Goal: Task Accomplishment & Management: Complete application form

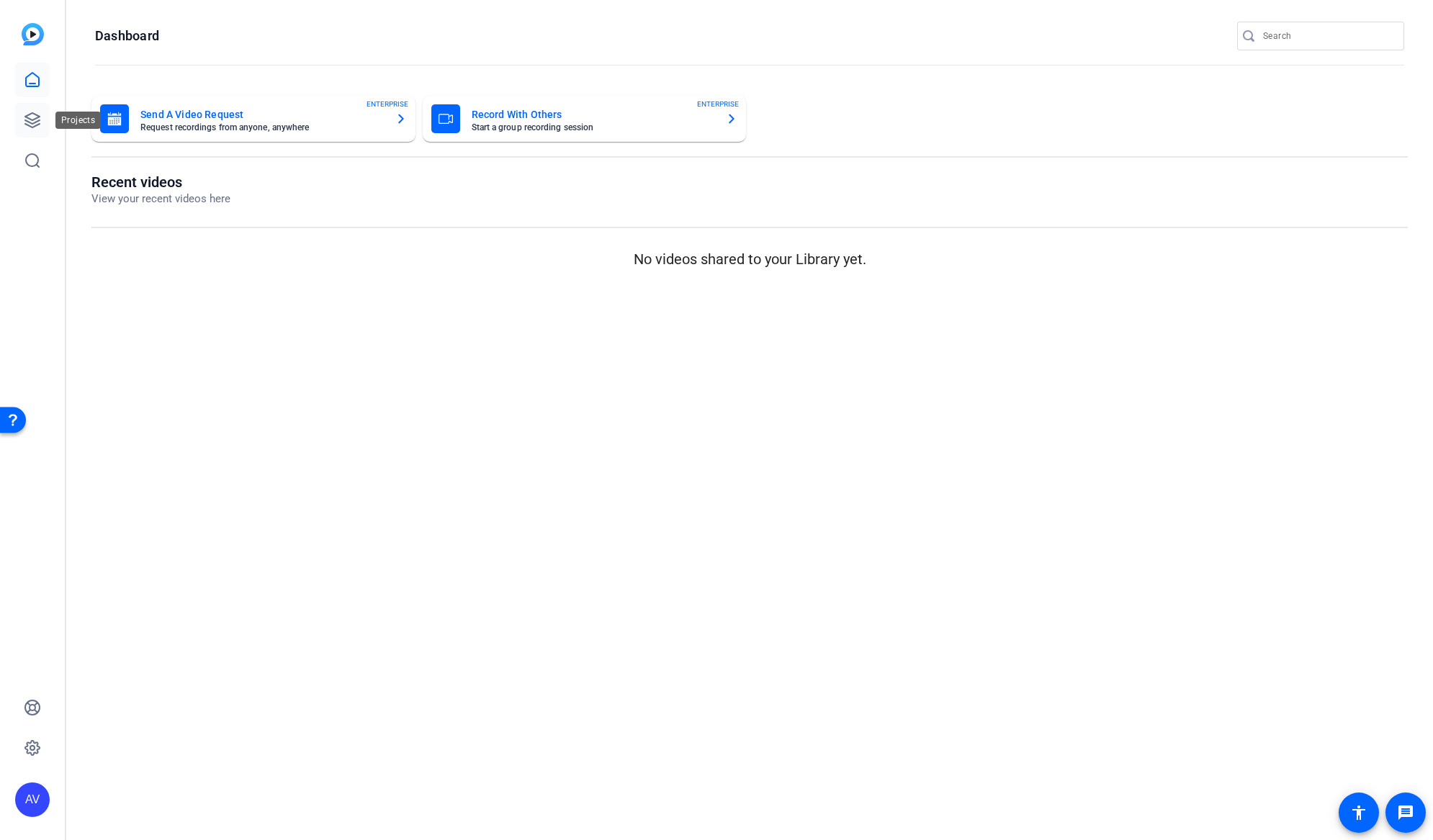
click at [36, 120] on icon at bounding box center [33, 120] width 18 height 18
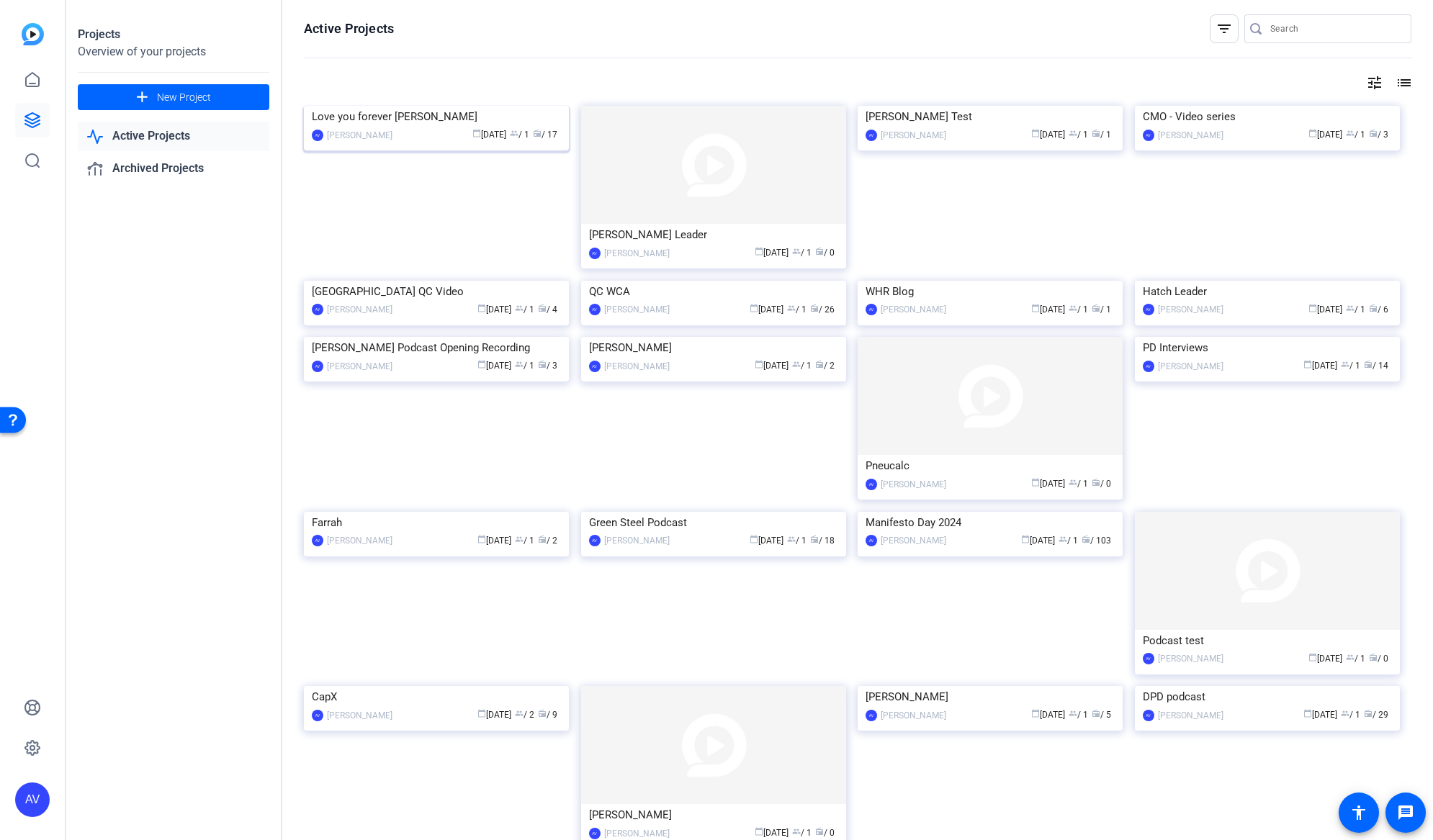
click at [477, 128] on div "Love you forever Mackenzie" at bounding box center [436, 116] width 249 height 22
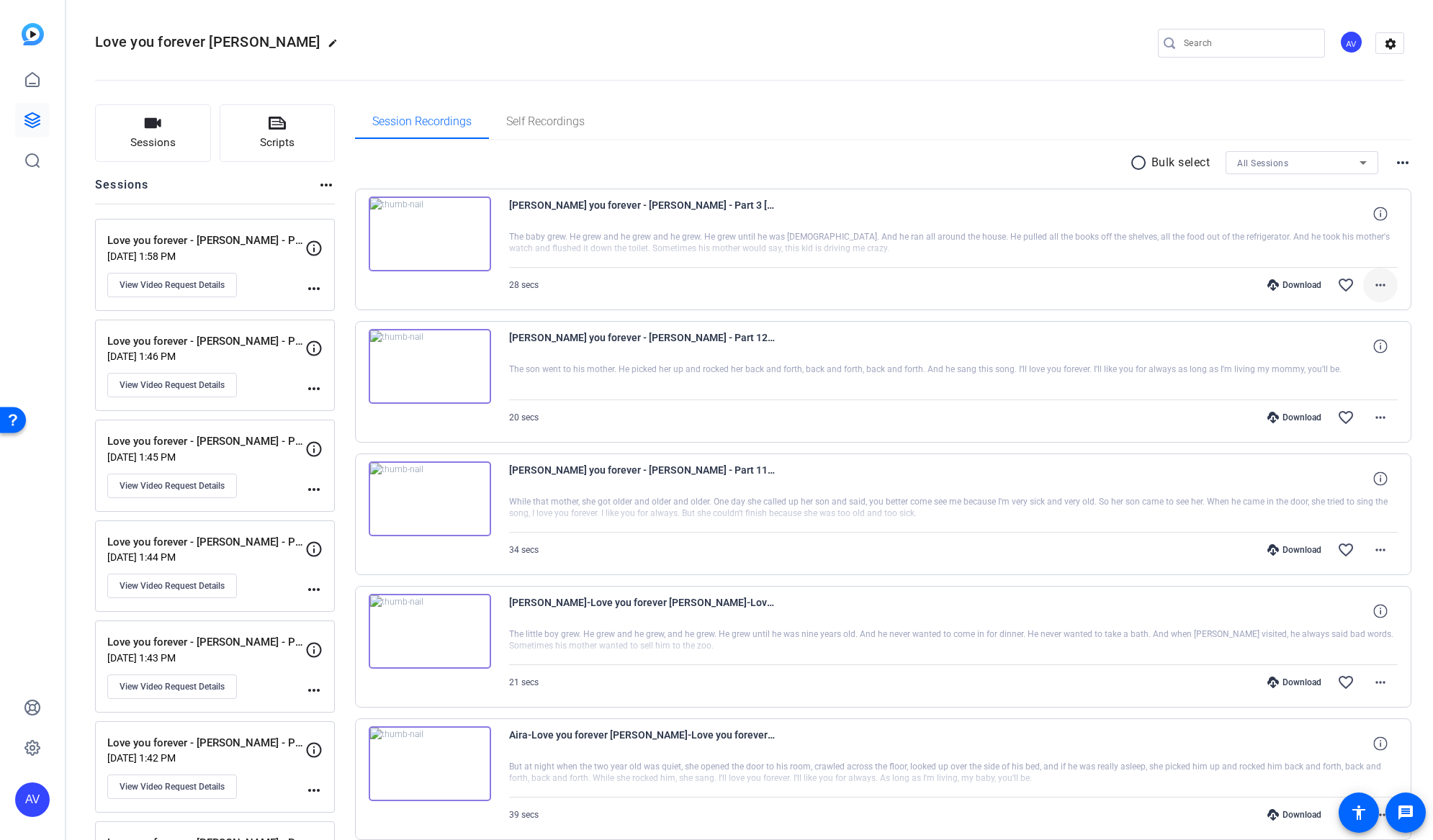
click at [1379, 285] on mat-icon "more_horiz" at bounding box center [1380, 285] width 18 height 18
click at [1342, 348] on span "Download MP4" at bounding box center [1335, 351] width 86 height 18
click at [1377, 418] on mat-icon "more_horiz" at bounding box center [1380, 418] width 18 height 18
click at [1341, 484] on span "Download MP4" at bounding box center [1335, 484] width 86 height 18
click at [1372, 548] on mat-icon "more_horiz" at bounding box center [1380, 550] width 18 height 18
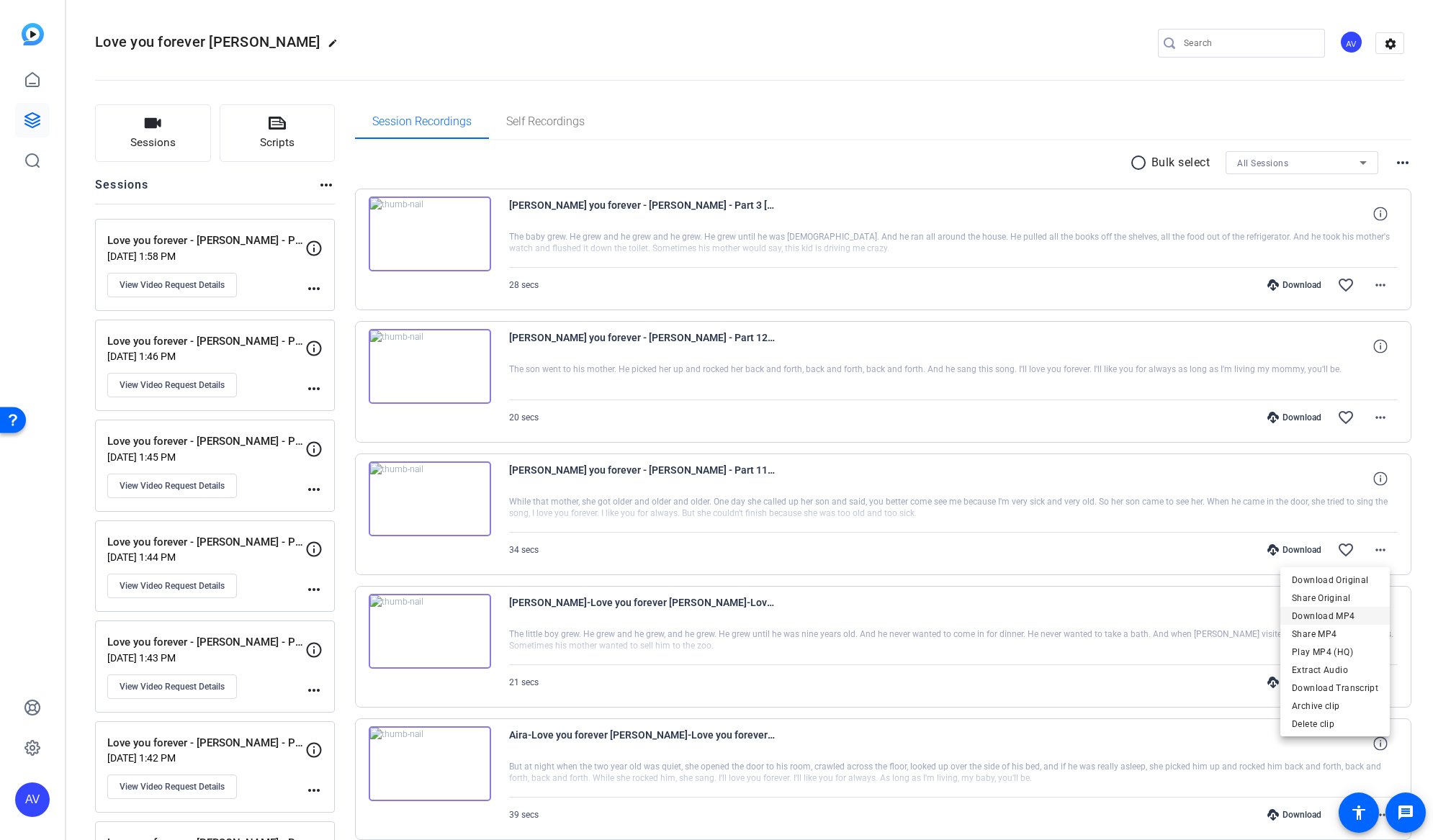
click at [1346, 615] on span "Download MP4" at bounding box center [1335, 617] width 86 height 18
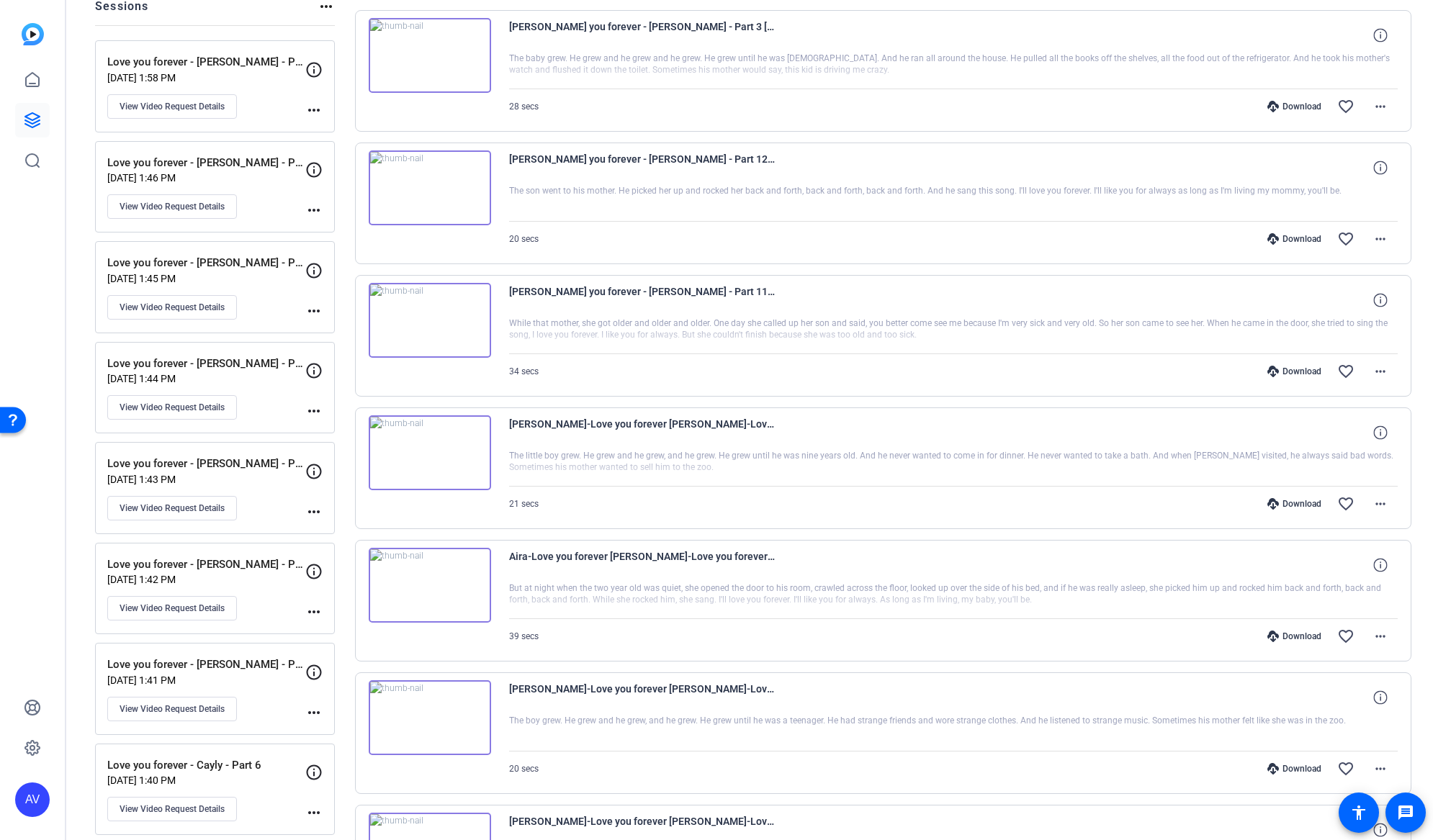
scroll to position [179, 0]
click at [1372, 504] on mat-icon "more_horiz" at bounding box center [1380, 504] width 18 height 18
click at [1339, 568] on span "Download MP4" at bounding box center [1335, 570] width 86 height 18
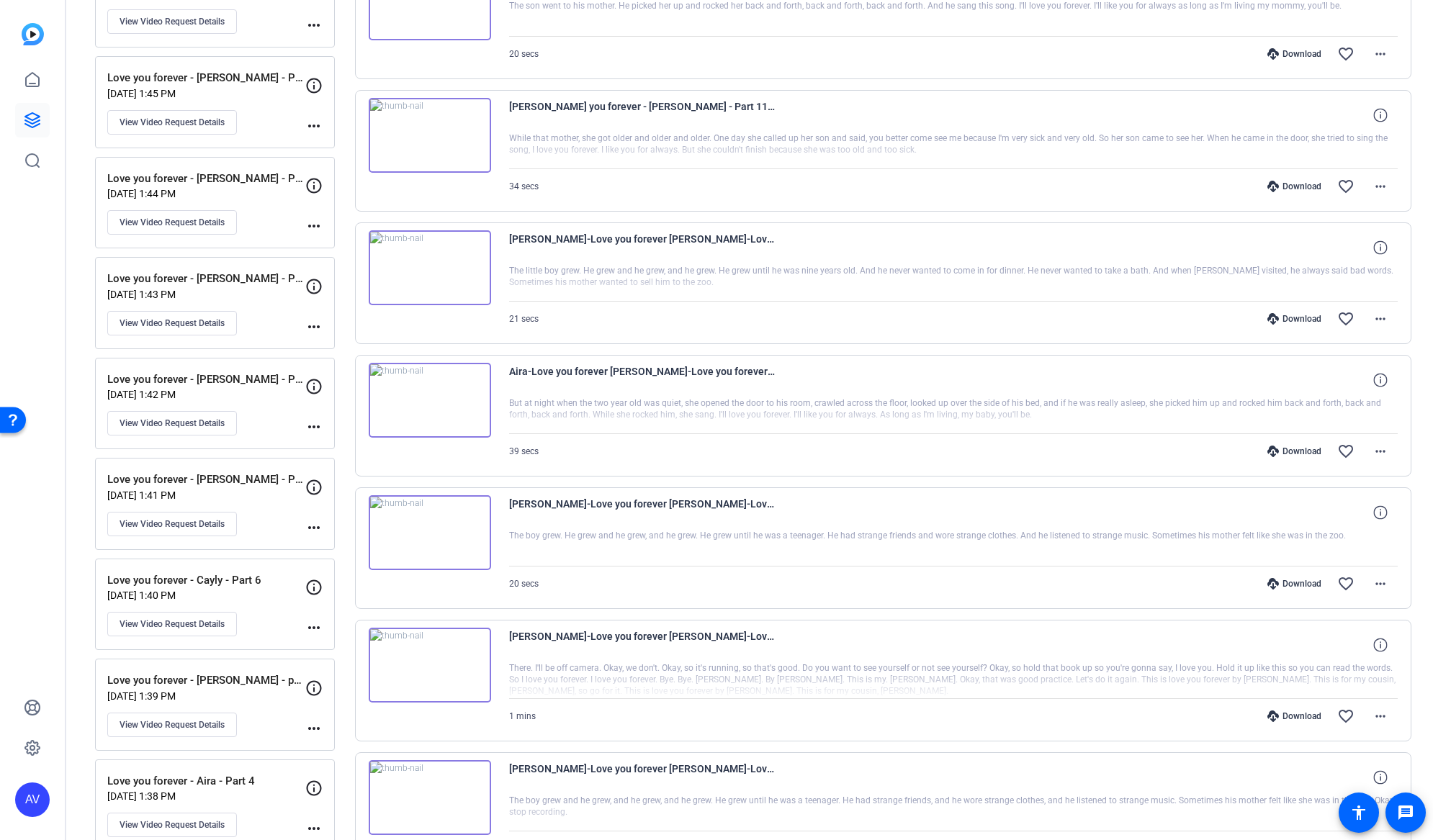
scroll to position [364, 0]
click at [1376, 449] on mat-icon "more_horiz" at bounding box center [1380, 451] width 18 height 18
click at [1325, 519] on span "Download MP4" at bounding box center [1335, 517] width 86 height 18
click at [1372, 580] on mat-icon "more_horiz" at bounding box center [1380, 583] width 18 height 18
click at [1319, 650] on span "Download MP4" at bounding box center [1335, 650] width 86 height 18
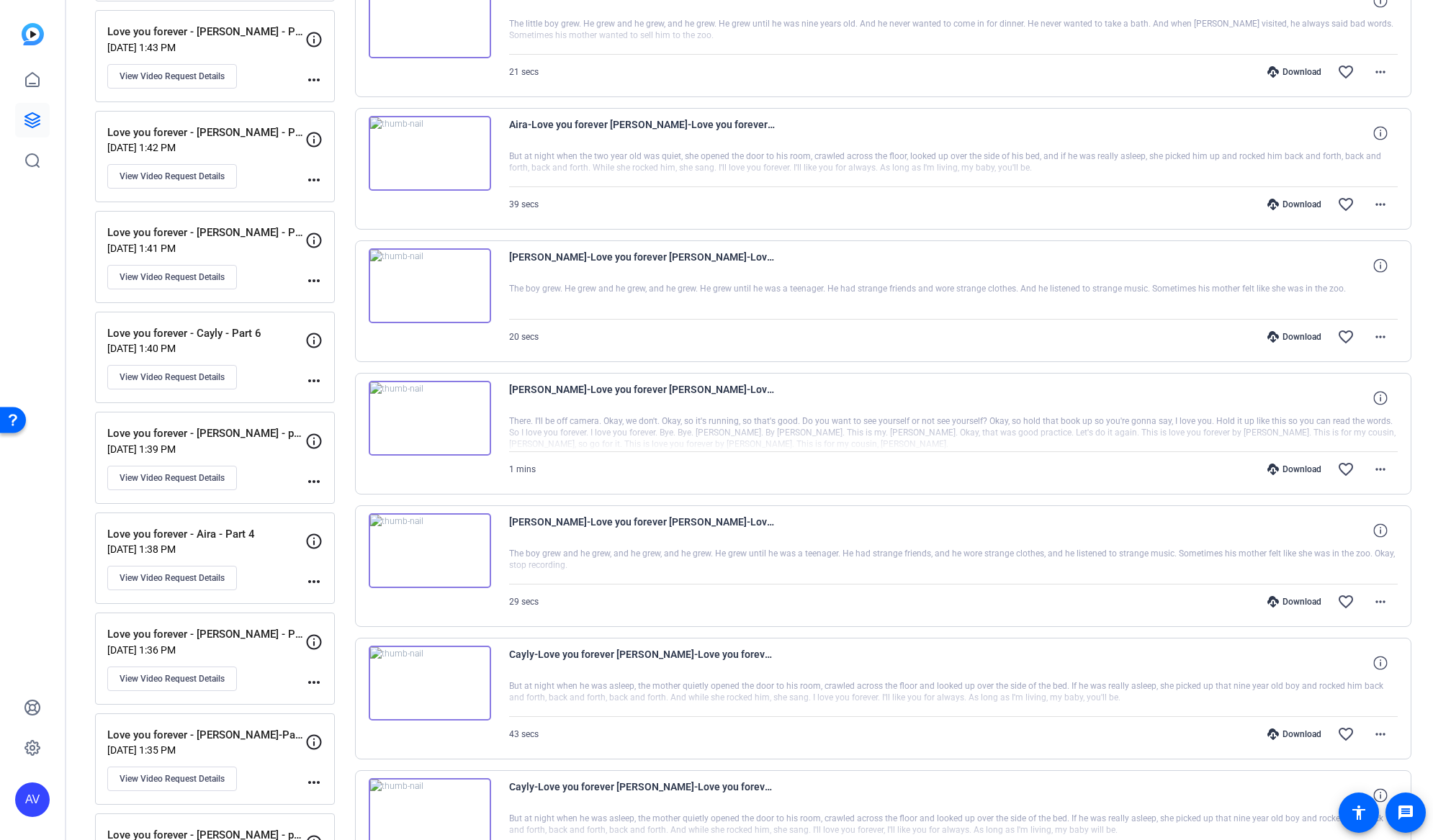
scroll to position [611, 0]
click at [1372, 467] on mat-icon "more_horiz" at bounding box center [1380, 469] width 18 height 18
click at [1317, 533] on span "Download MP4" at bounding box center [1335, 535] width 86 height 18
click at [1377, 594] on mat-icon "more_horiz" at bounding box center [1380, 602] width 18 height 18
click at [1325, 663] on span "Download MP4" at bounding box center [1335, 668] width 86 height 18
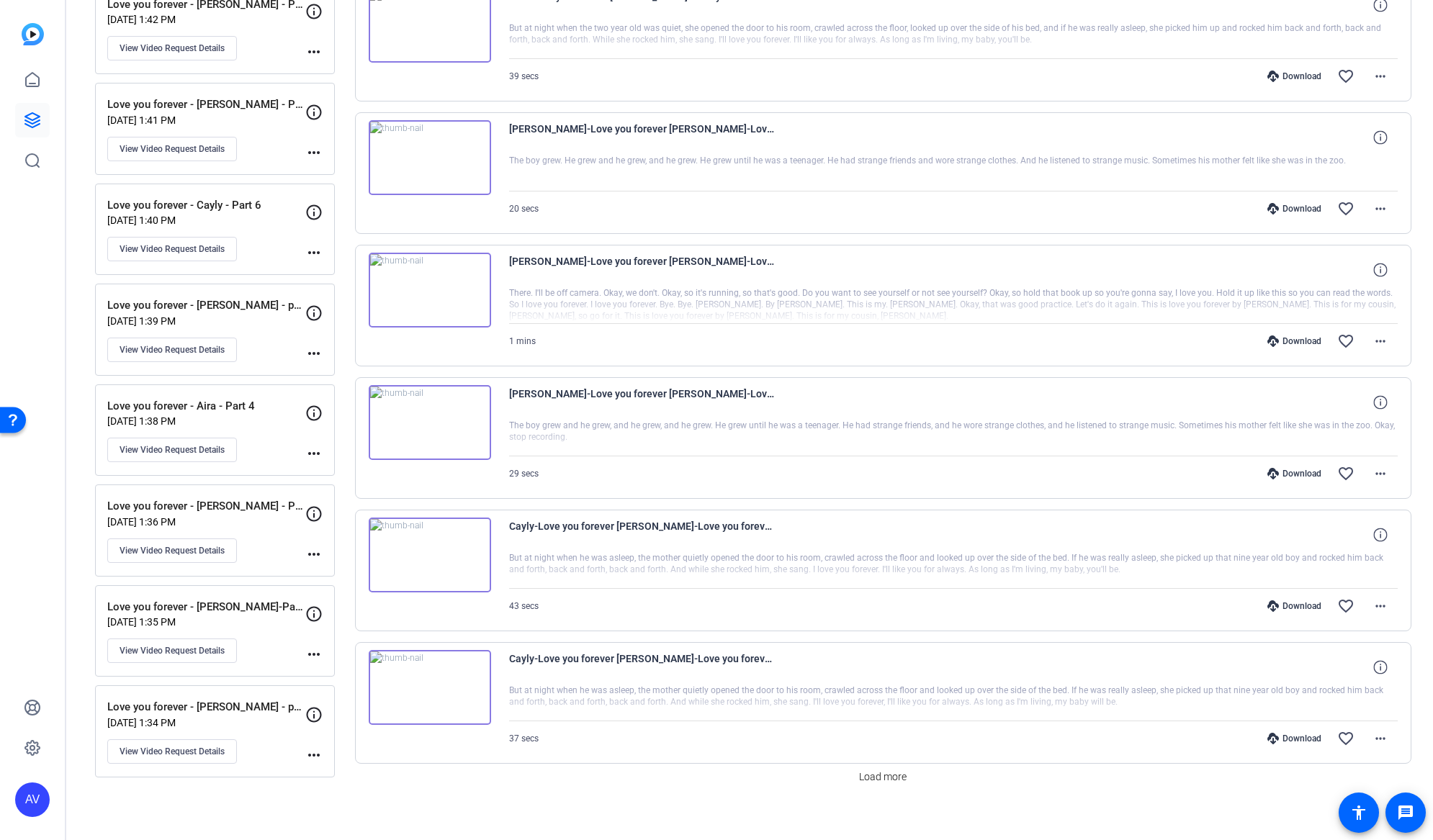
scroll to position [752, 0]
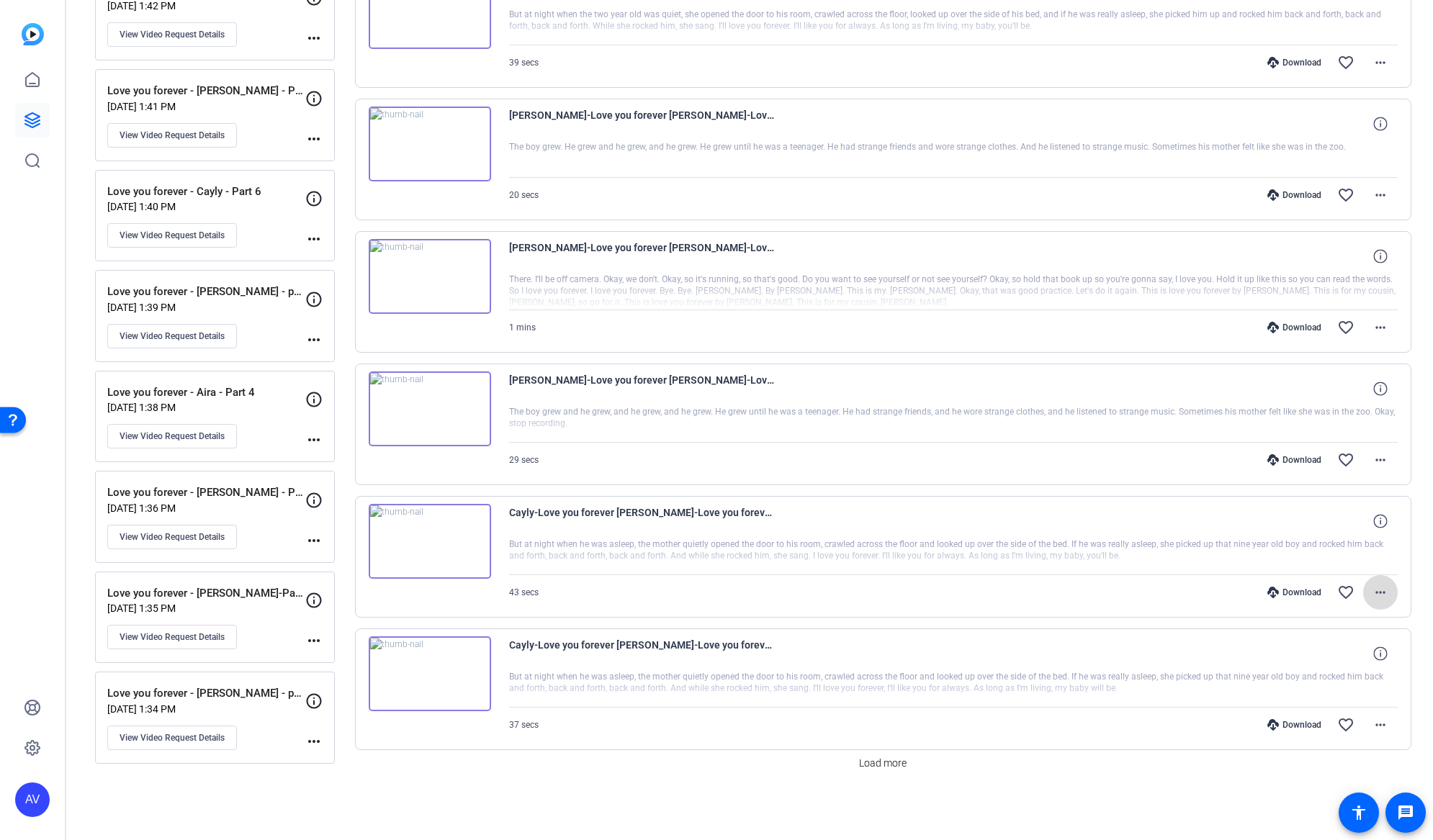
click at [1372, 593] on mat-icon "more_horiz" at bounding box center [1380, 593] width 18 height 18
click at [1322, 659] on span "Download MP4" at bounding box center [1335, 659] width 86 height 18
click at [1372, 727] on mat-icon "more_horiz" at bounding box center [1380, 725] width 18 height 18
click at [1324, 586] on span "Download MP4" at bounding box center [1335, 587] width 86 height 18
click at [881, 768] on span "Load more" at bounding box center [883, 763] width 48 height 15
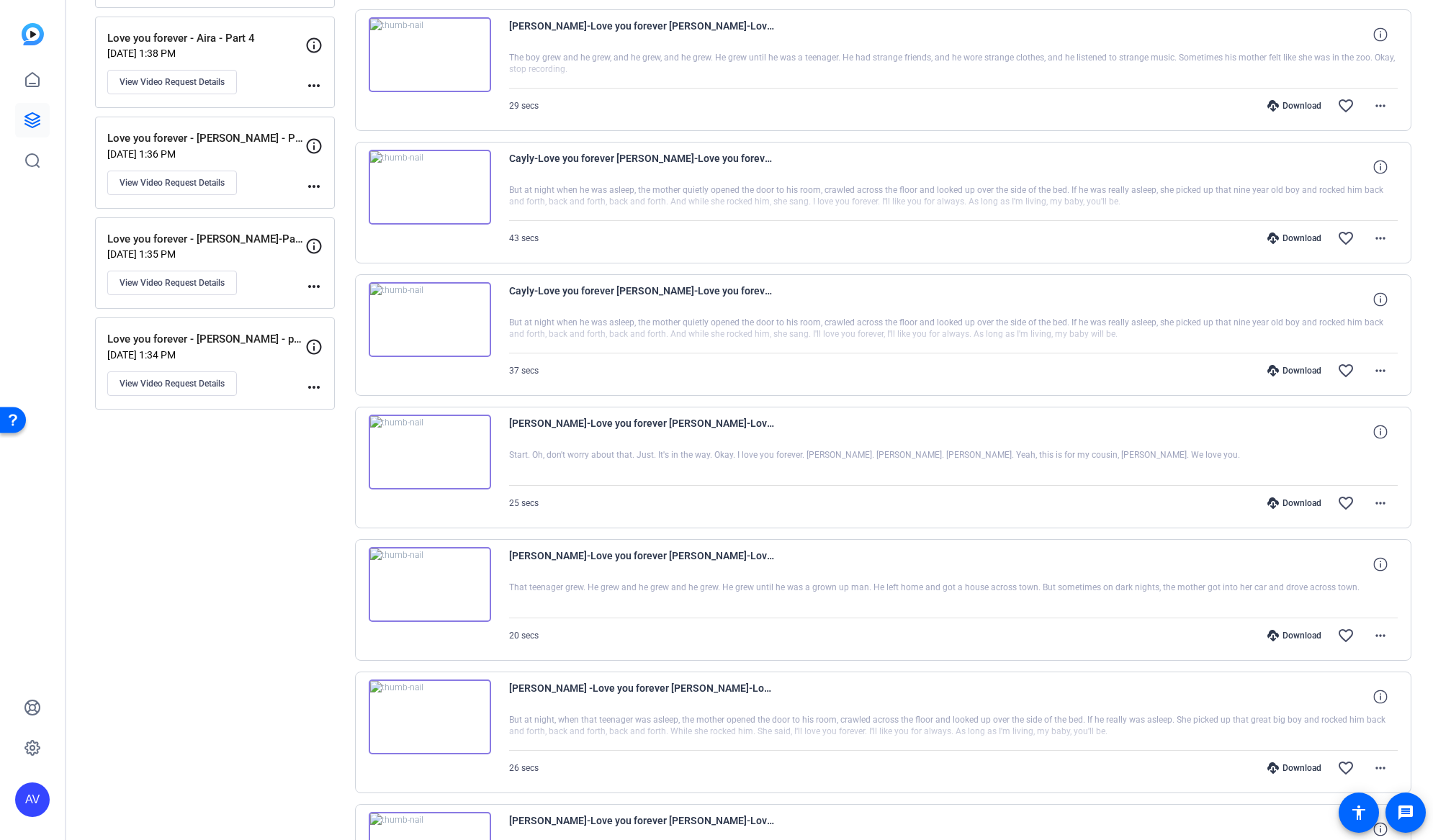
scroll to position [1161, 0]
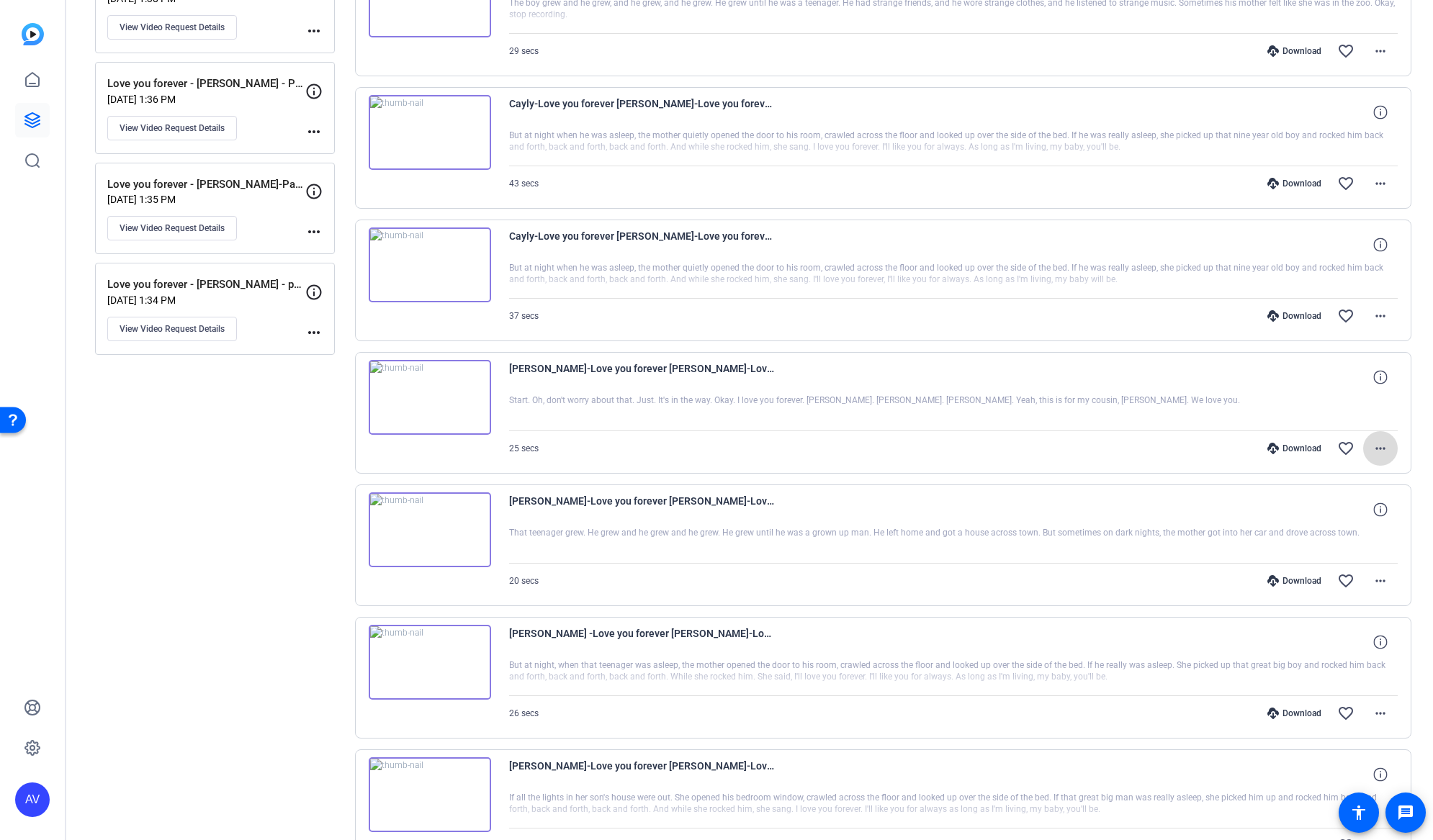
click at [1373, 445] on mat-icon "more_horiz" at bounding box center [1380, 449] width 18 height 18
click at [1333, 516] on span "Download MP4" at bounding box center [1335, 515] width 86 height 18
click at [1374, 576] on mat-icon "more_horiz" at bounding box center [1380, 581] width 18 height 18
click at [1318, 647] on span "Download MP4" at bounding box center [1335, 647] width 86 height 18
click at [1382, 714] on span at bounding box center [1380, 713] width 34 height 34
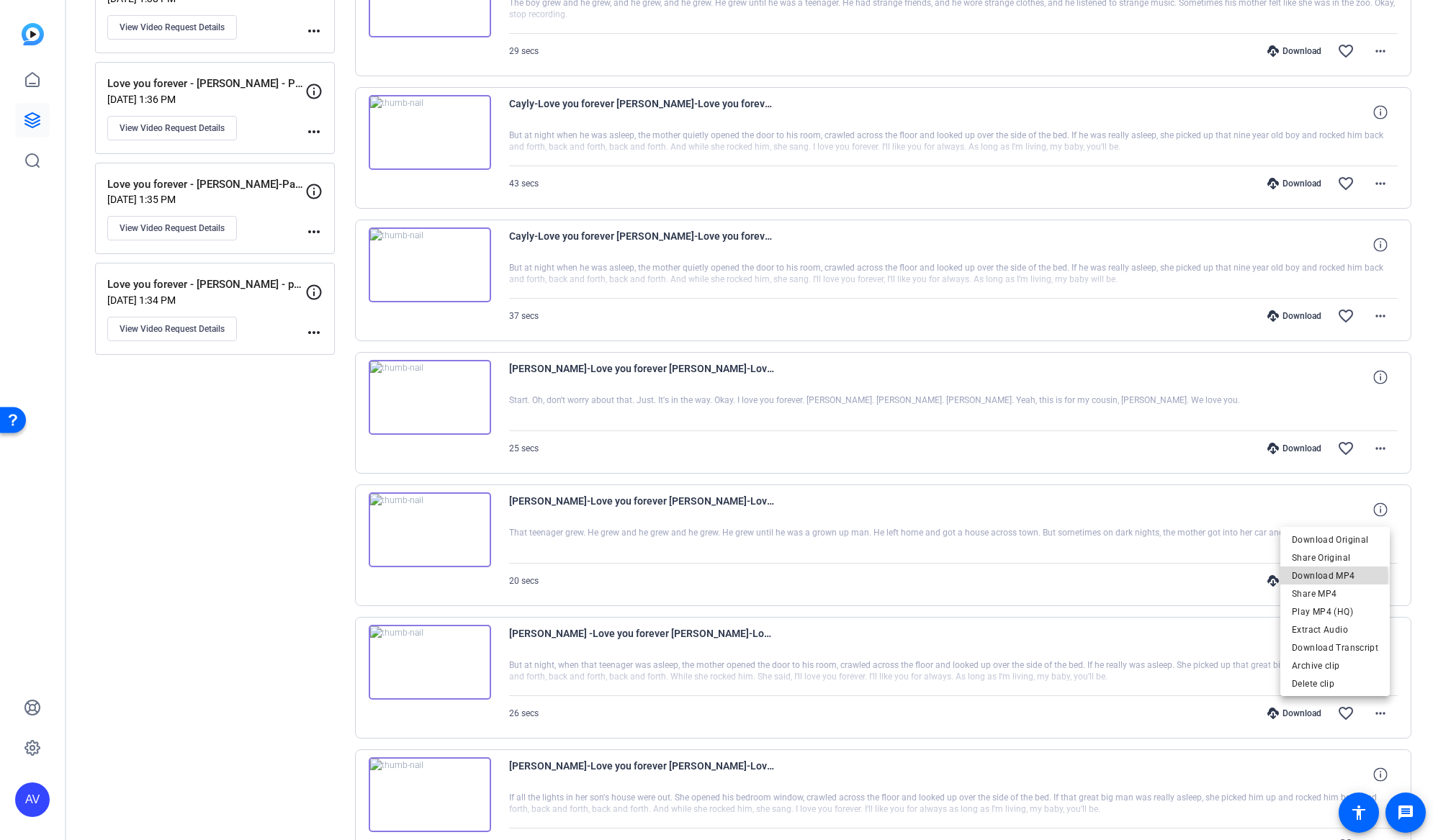
click at [1326, 577] on span "Download MP4" at bounding box center [1335, 576] width 86 height 18
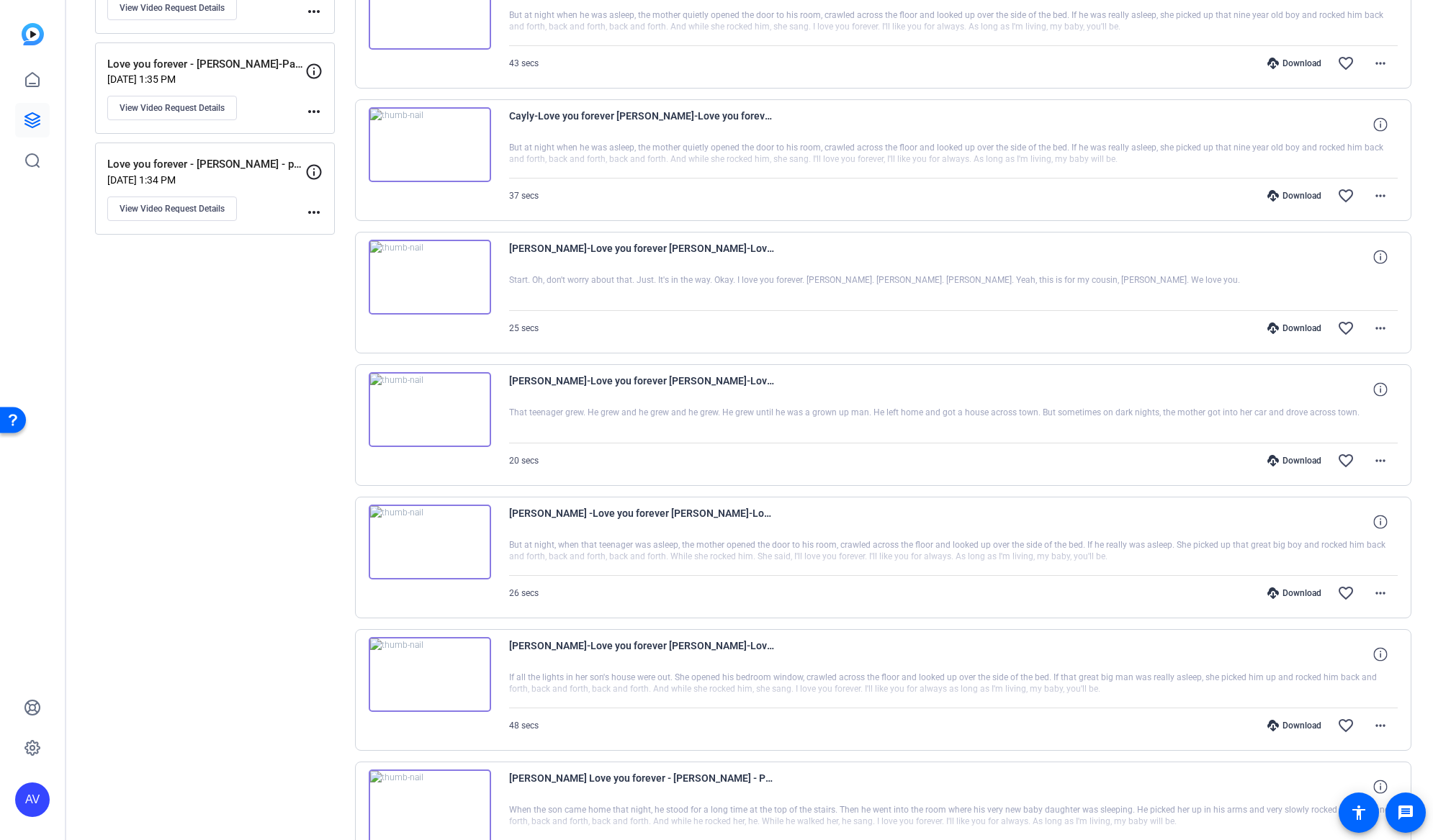
scroll to position [1363, 0]
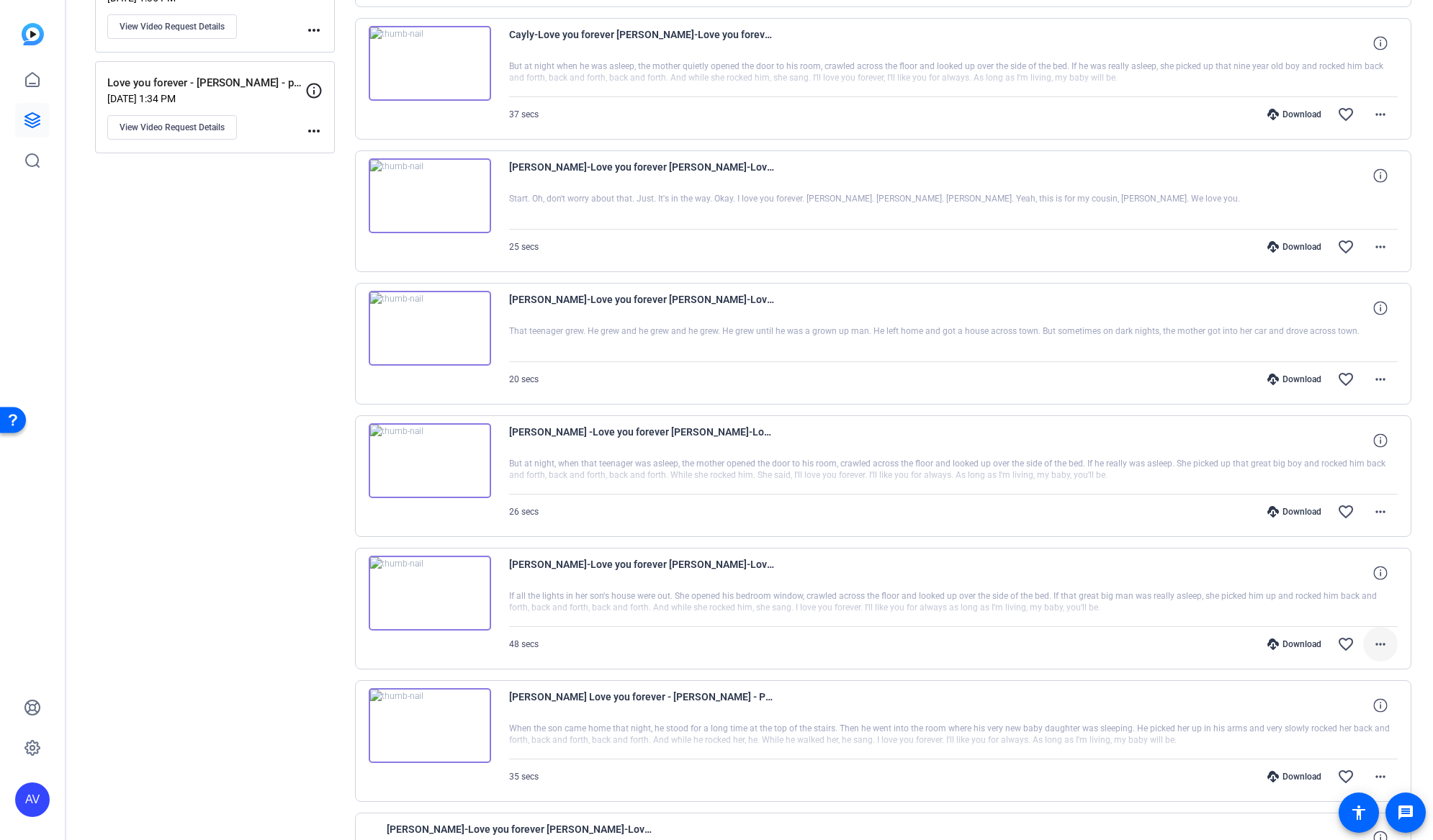
click at [1372, 645] on mat-icon "more_horiz" at bounding box center [1380, 645] width 18 height 18
click at [1333, 709] on span "Download MP4" at bounding box center [1335, 711] width 86 height 18
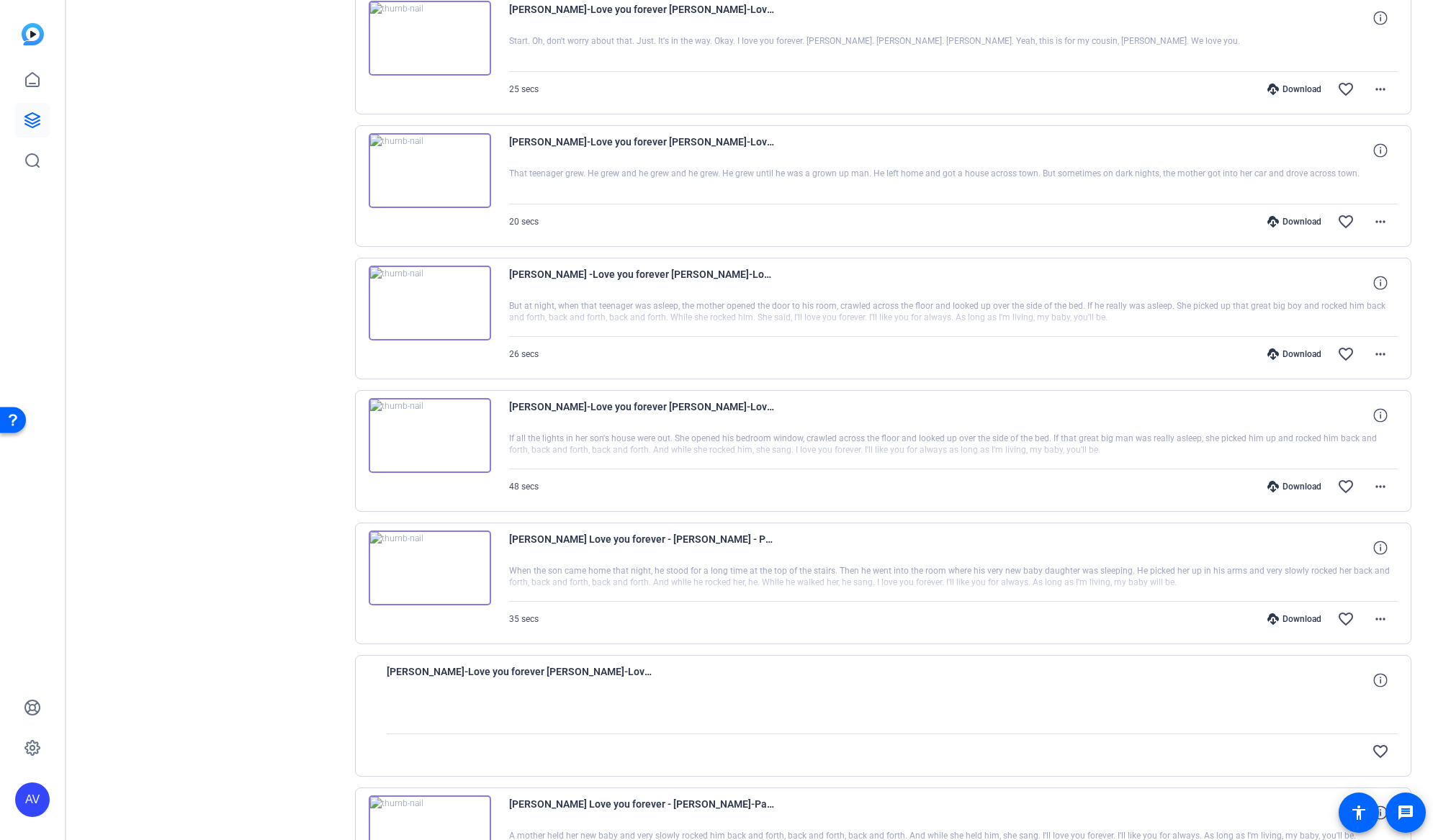
scroll to position [1570, 0]
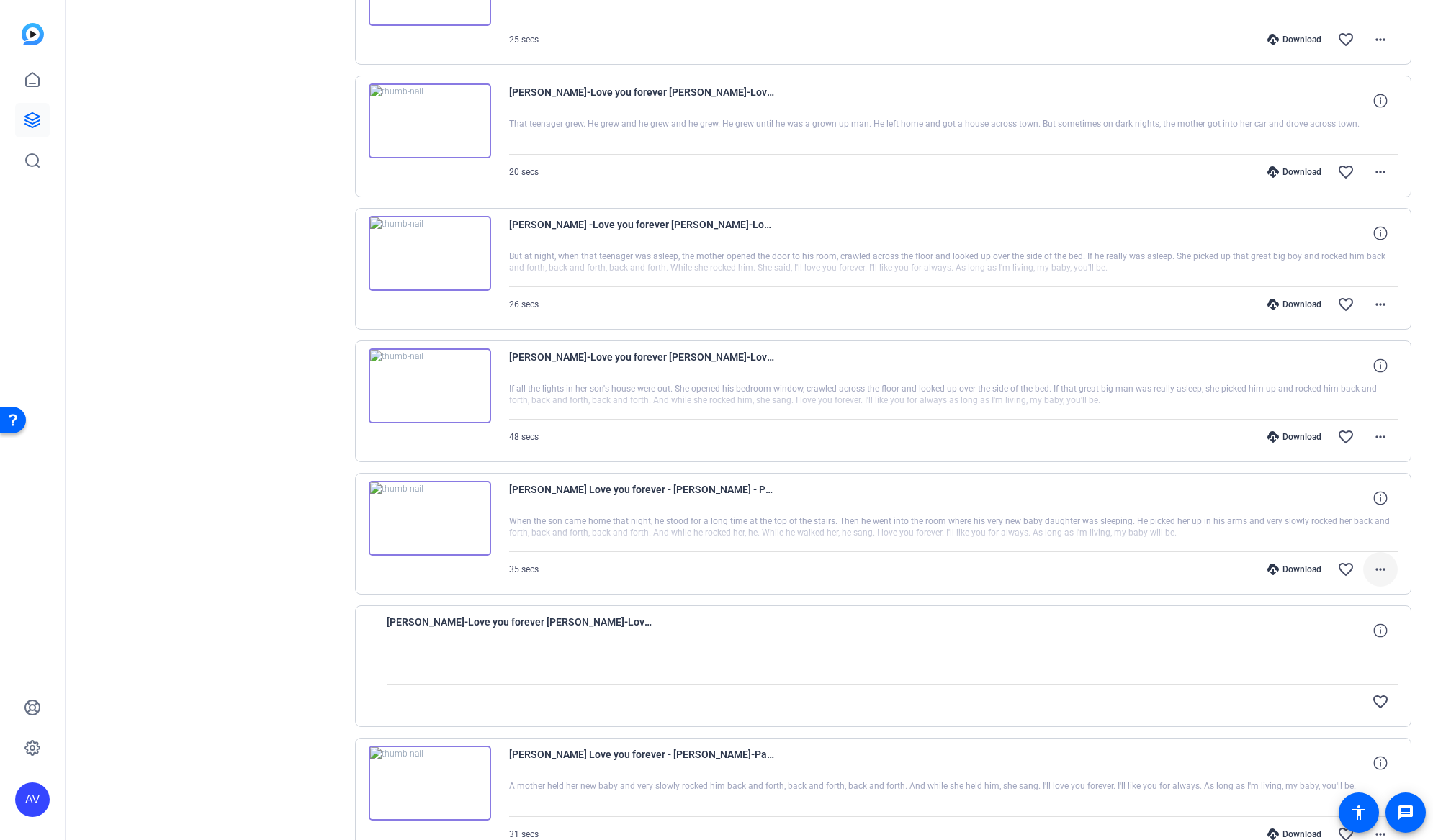
click at [1374, 563] on mat-icon "more_horiz" at bounding box center [1380, 570] width 18 height 18
click at [1335, 638] on span "Download MP4" at bounding box center [1335, 636] width 86 height 18
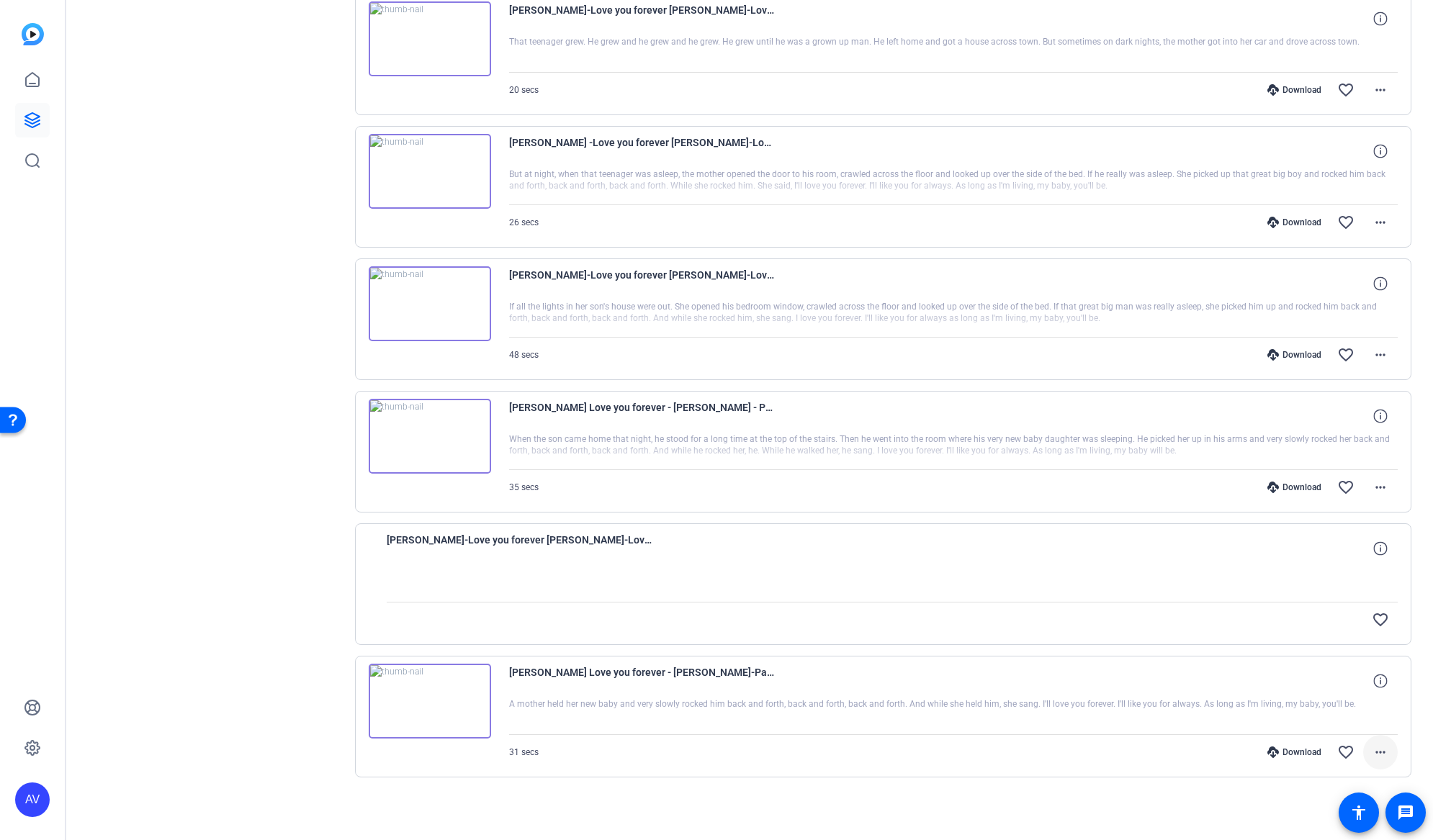
scroll to position [1654, 0]
click at [1372, 750] on mat-icon "more_horiz" at bounding box center [1380, 751] width 18 height 18
click at [1326, 612] on span "Download MP4" at bounding box center [1335, 614] width 86 height 18
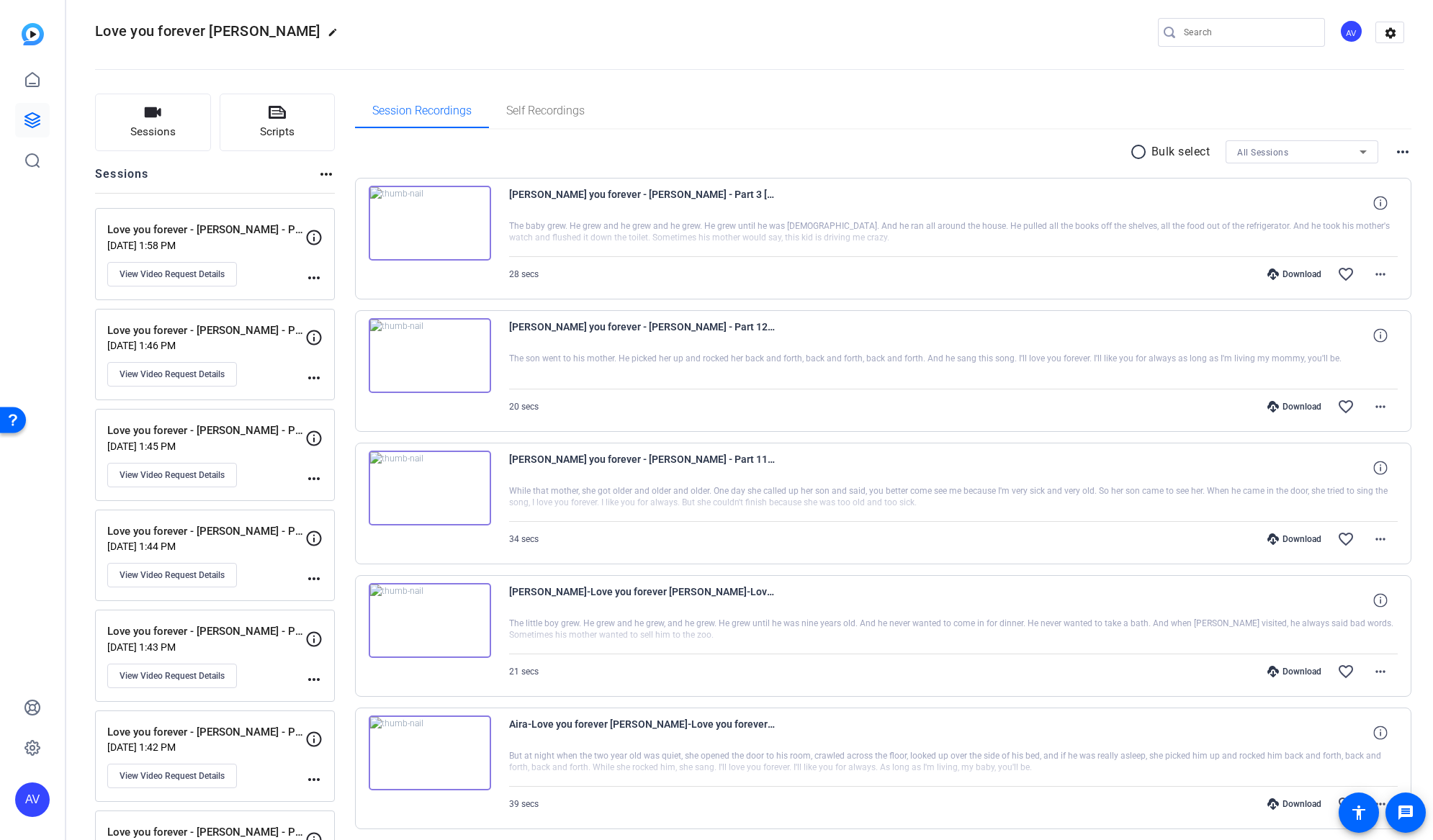
scroll to position [10, 0]
click at [132, 128] on span "Sessions" at bounding box center [153, 132] width 45 height 17
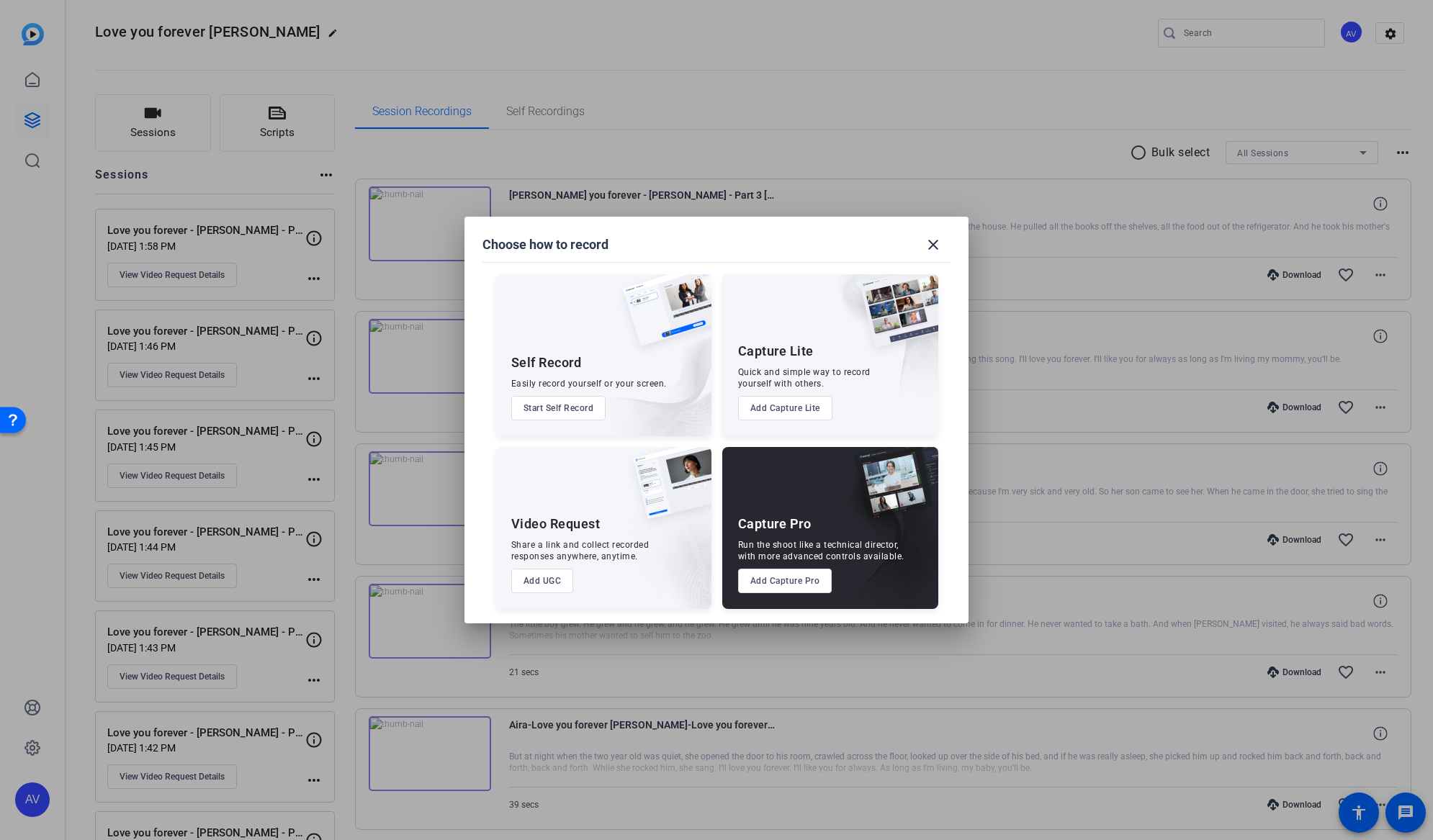
click at [542, 581] on button "Add UGC" at bounding box center [542, 581] width 63 height 25
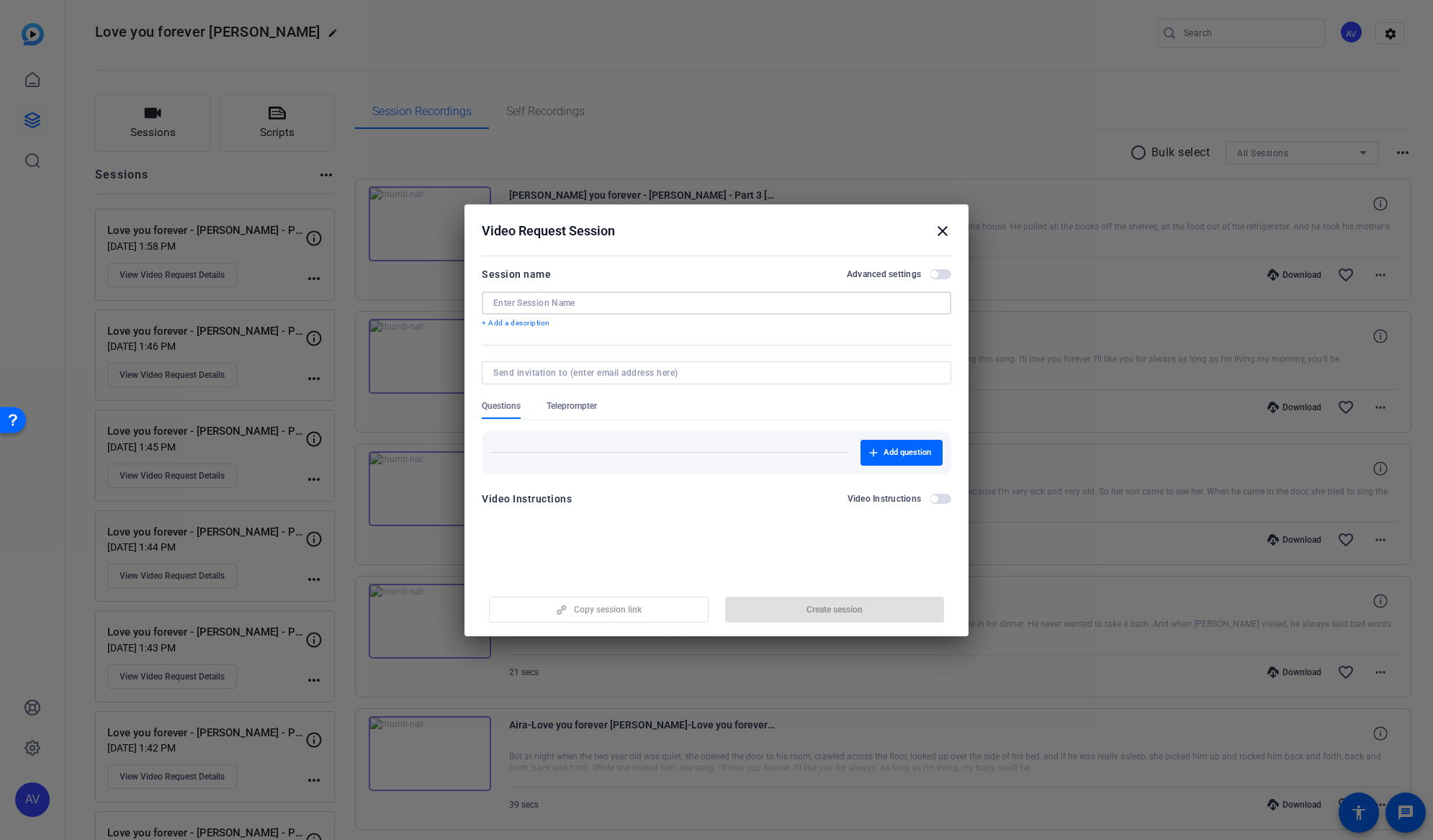
click at [505, 302] on input at bounding box center [716, 303] width 446 height 11
type input "[PERSON_NAME]"
click at [571, 406] on span "Teleprompter" at bounding box center [571, 406] width 50 height 11
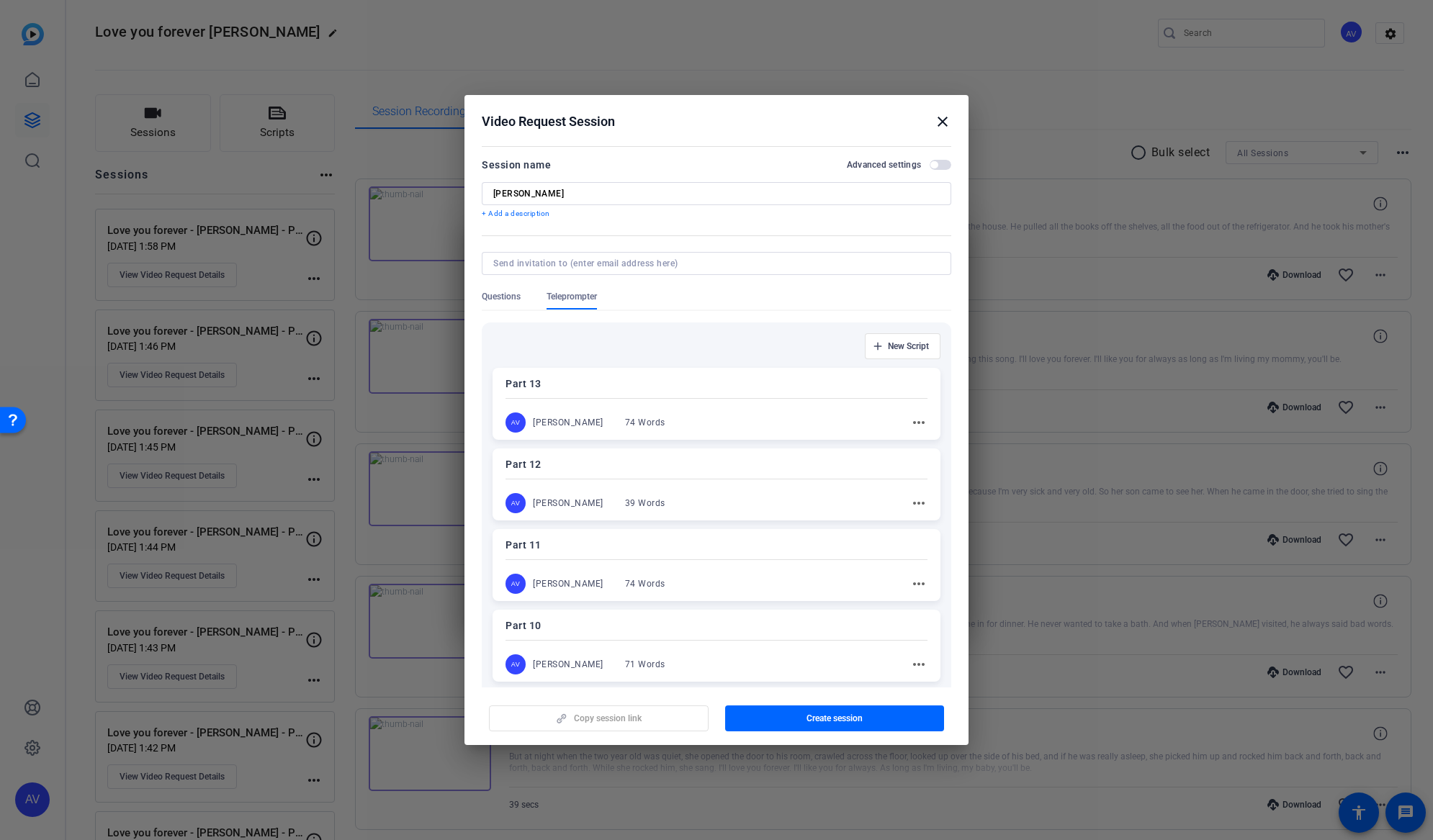
click at [645, 475] on div "Part 12 AV Amanda Vintinner 39 Words more_horiz" at bounding box center [716, 485] width 448 height 72
click at [556, 260] on input at bounding box center [713, 263] width 441 height 11
type input "amanda.vintinner@hatch.com"
click at [836, 712] on span "Create session" at bounding box center [834, 718] width 56 height 11
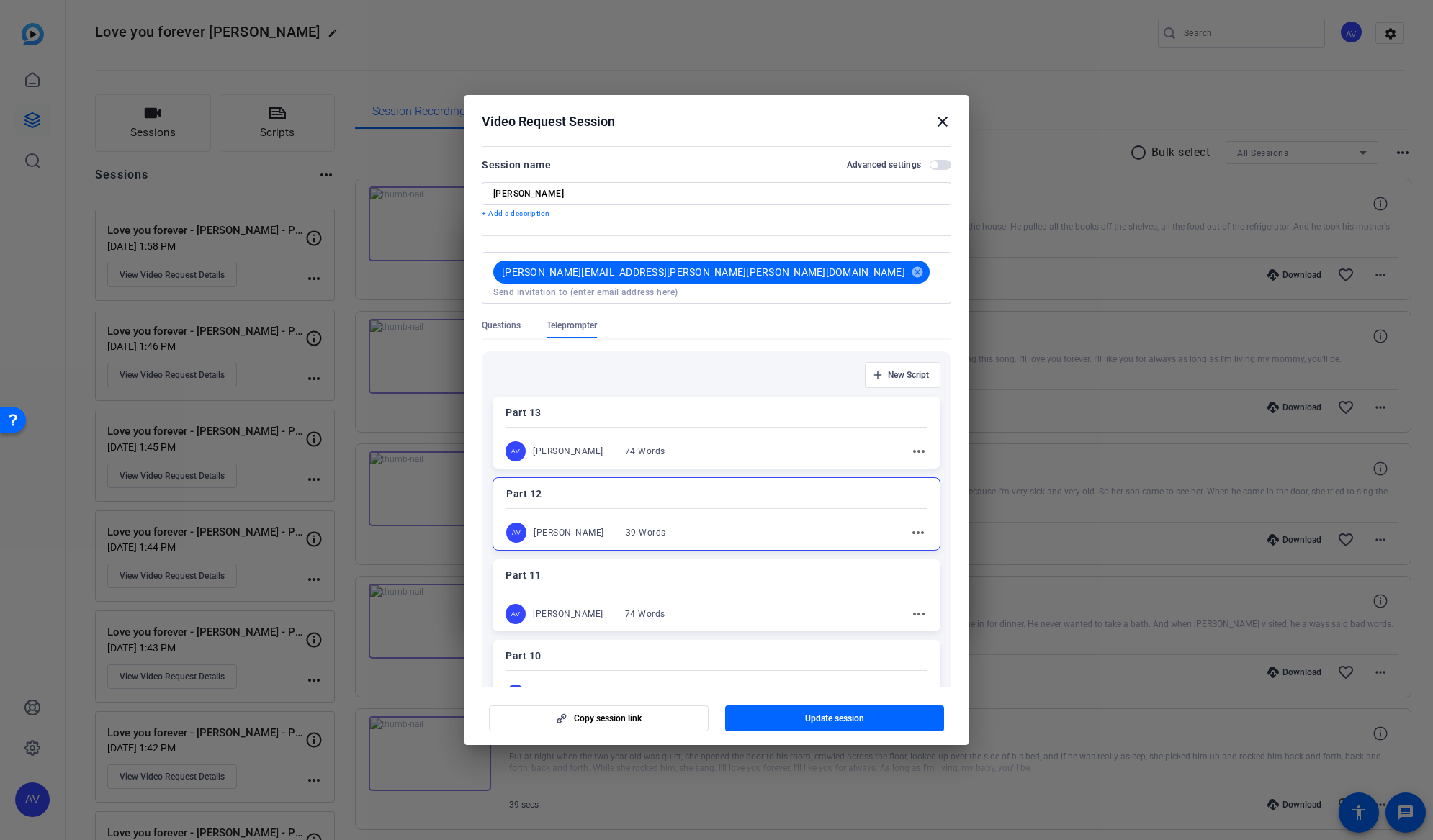
click at [943, 120] on mat-icon "close" at bounding box center [943, 122] width 18 height 18
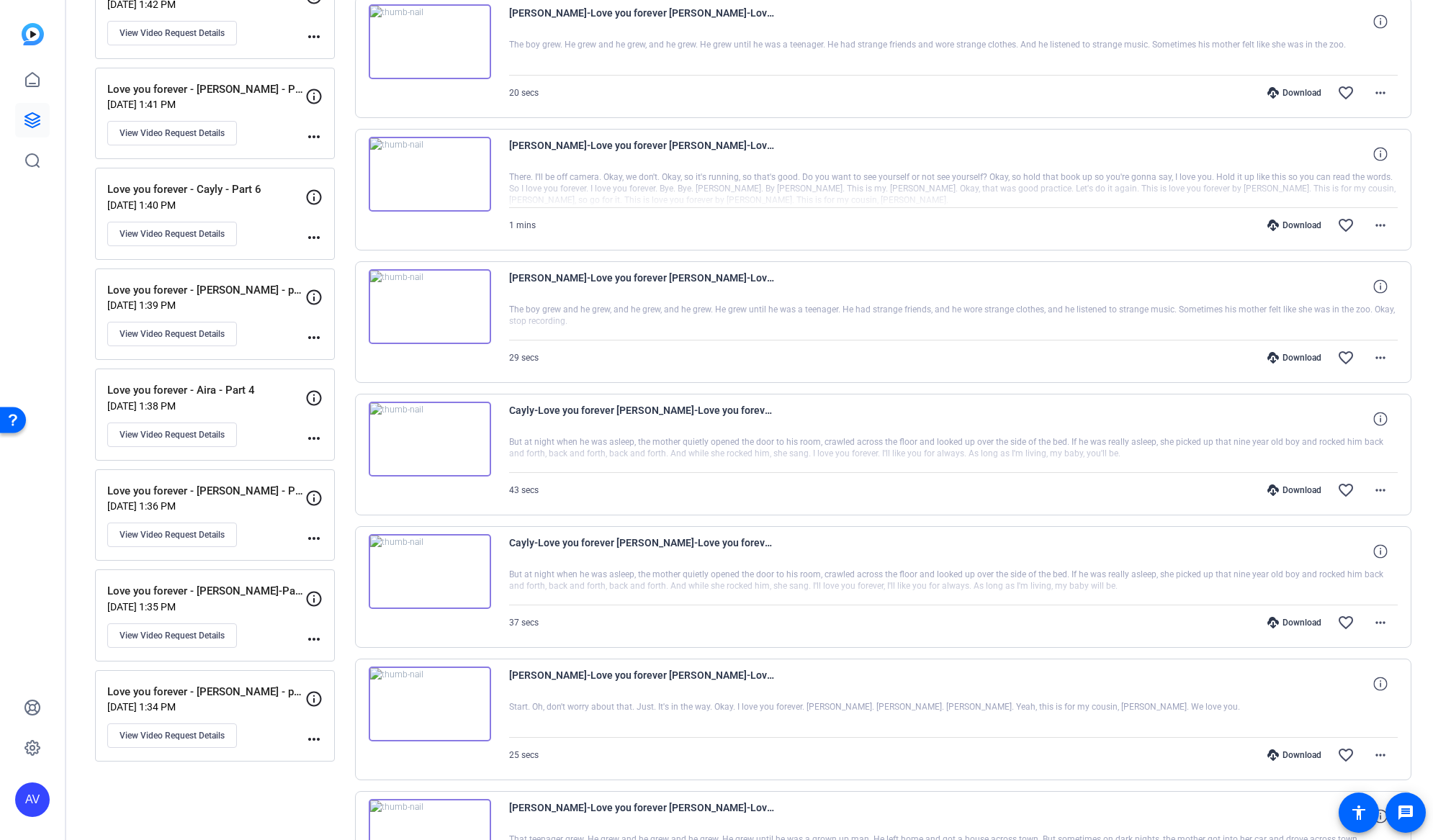
scroll to position [869, 0]
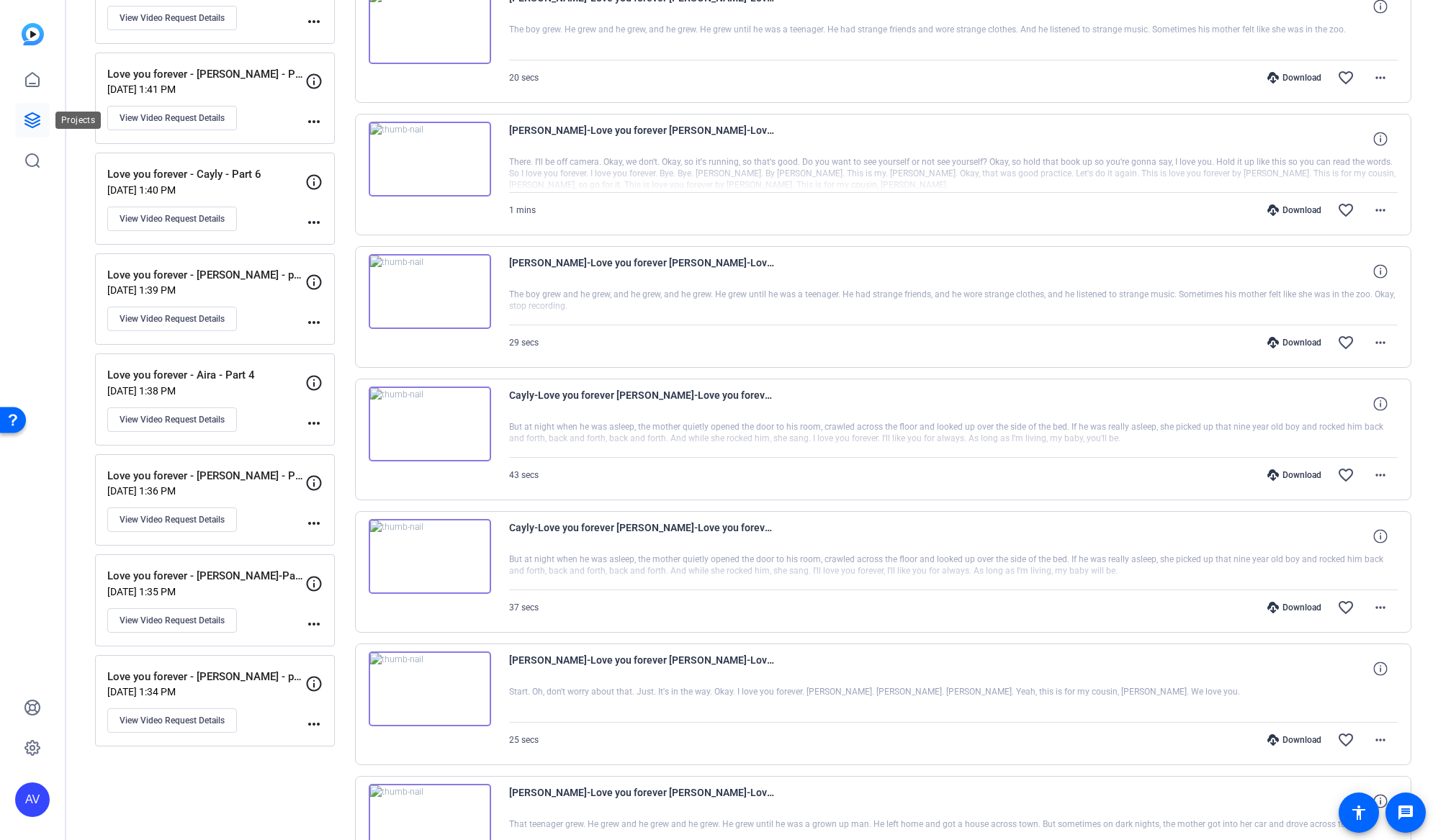
click at [33, 123] on icon at bounding box center [33, 120] width 18 height 18
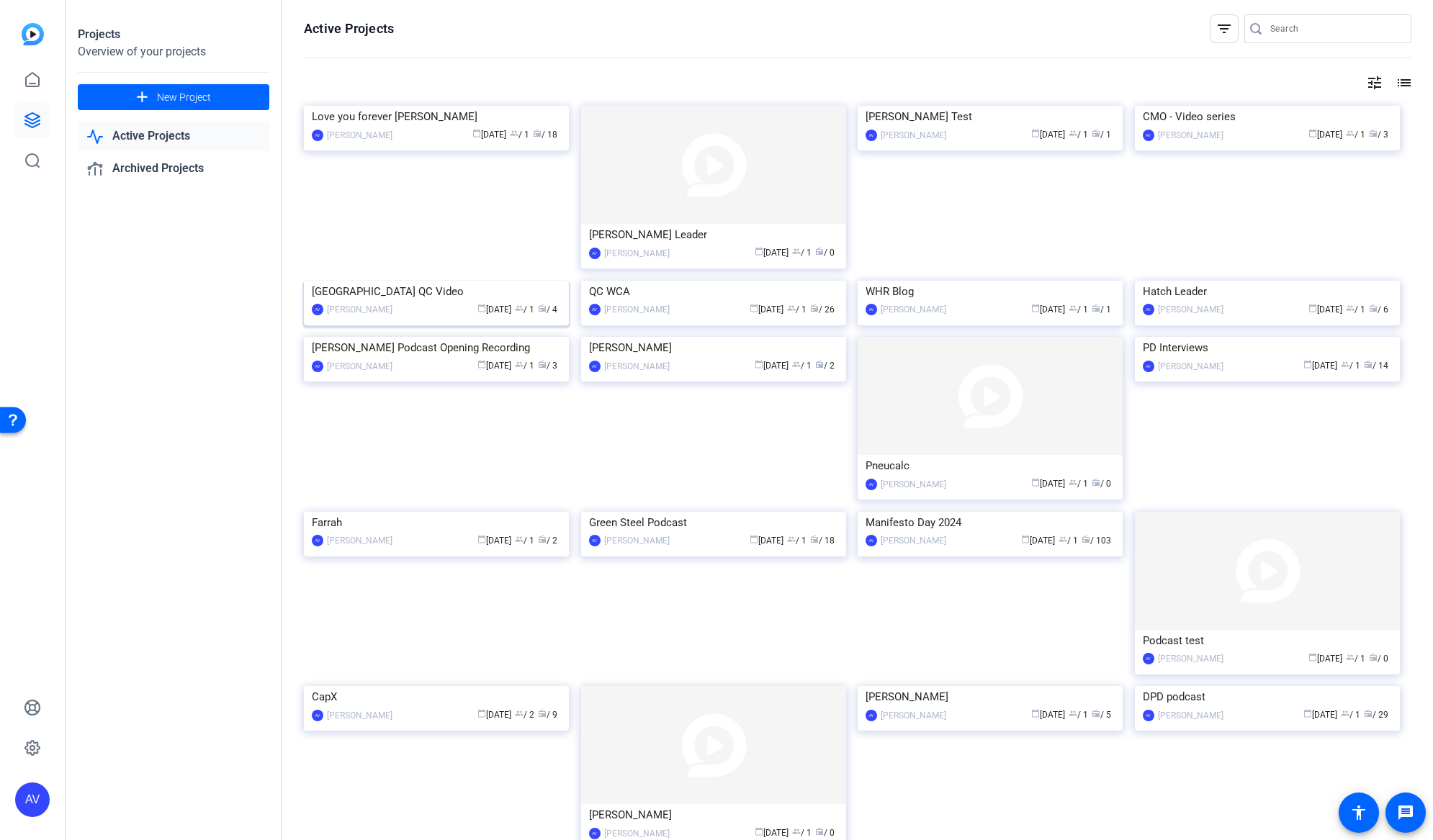
click at [487, 302] on div "USA QC Video" at bounding box center [436, 291] width 249 height 22
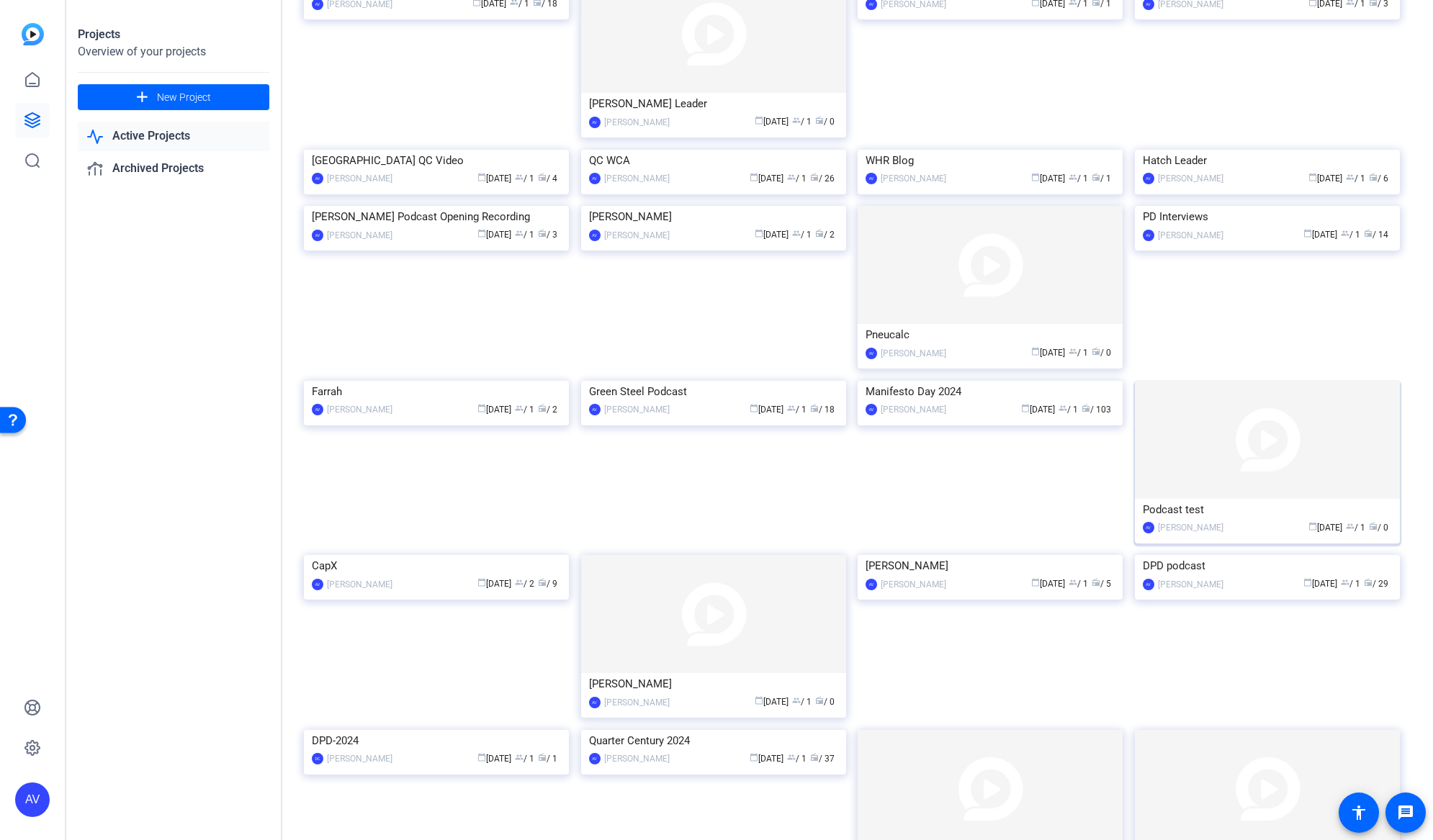
scroll to position [150, 0]
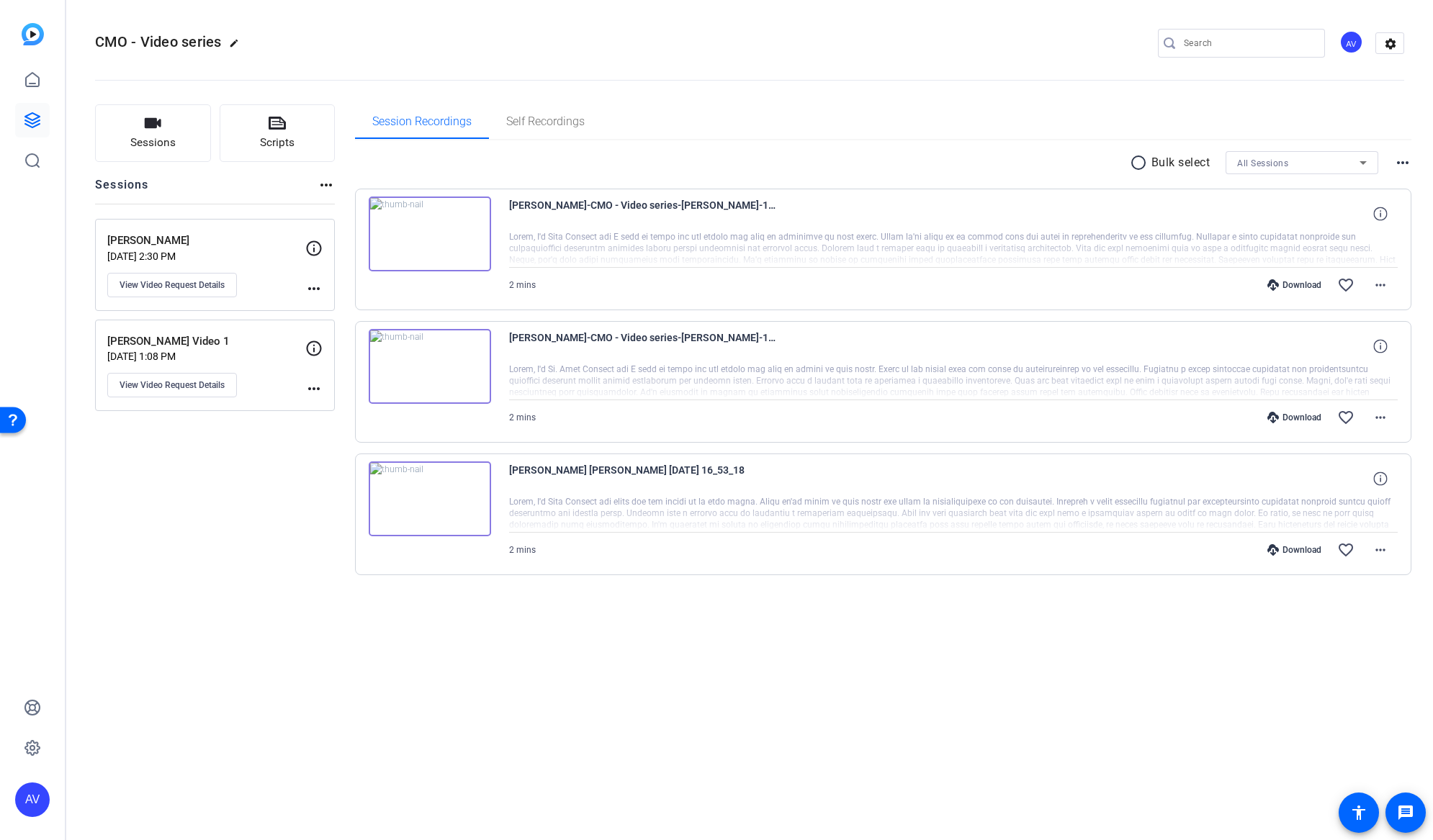
click at [416, 234] on img at bounding box center [430, 234] width 123 height 75
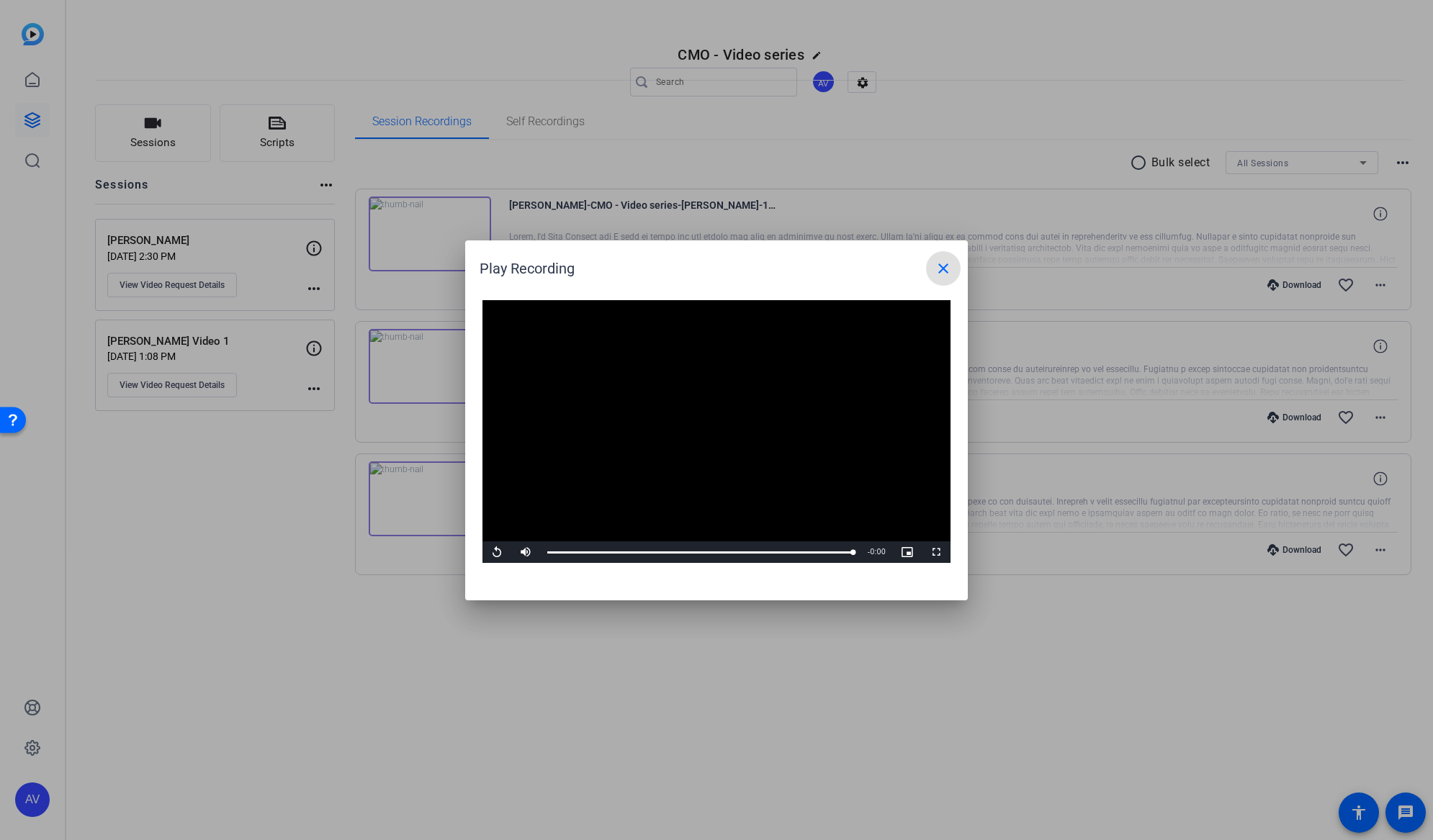
click at [945, 267] on mat-icon "close" at bounding box center [944, 269] width 18 height 18
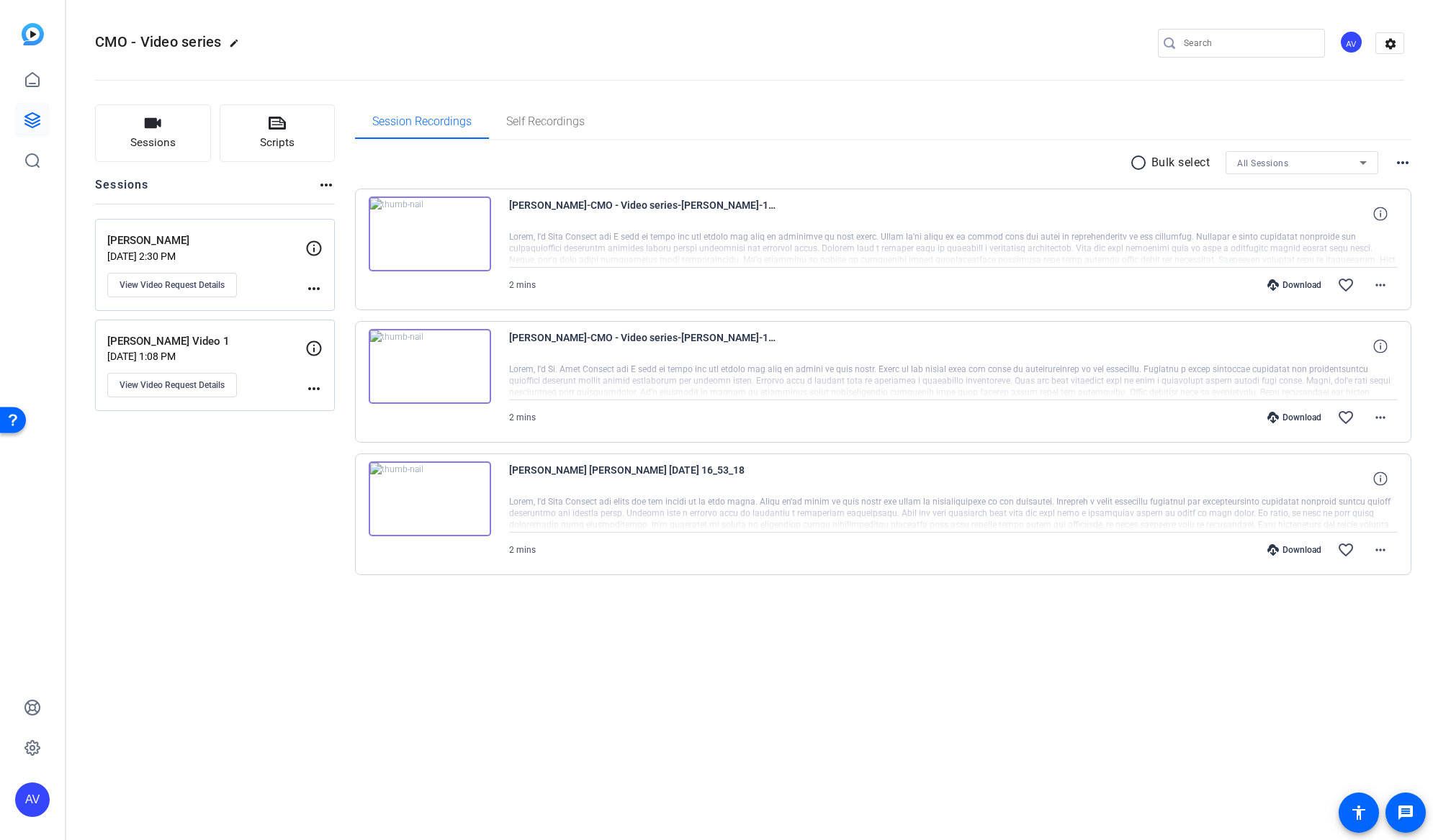
click at [190, 347] on p "Gordon Danette Video 1" at bounding box center [206, 341] width 198 height 17
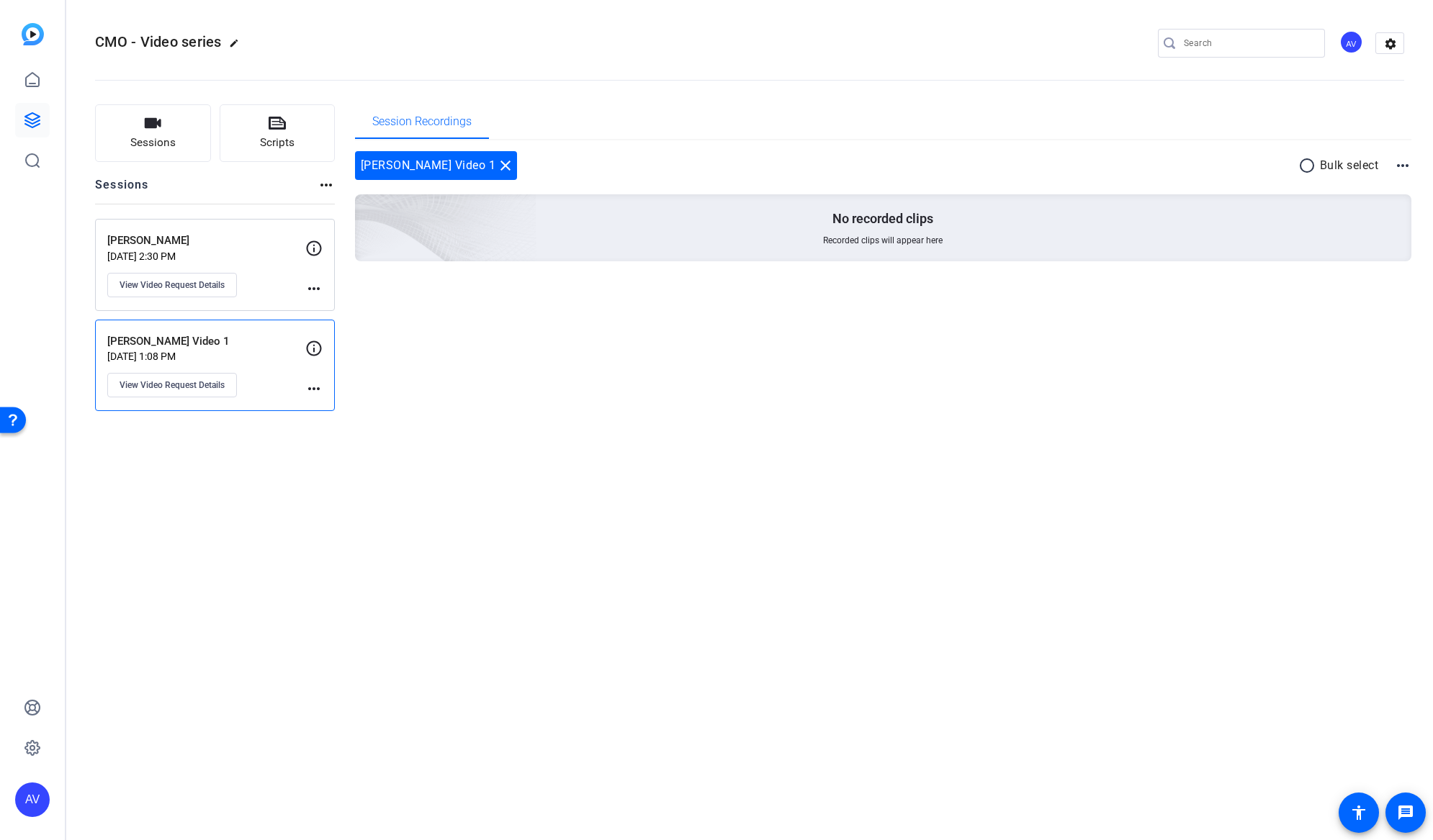
drag, startPoint x: 166, startPoint y: 341, endPoint x: 165, endPoint y: 351, distance: 10.0
click at [166, 342] on p "Gordon Danette Video 1" at bounding box center [206, 341] width 198 height 17
click at [172, 384] on span "View Video Request Details" at bounding box center [172, 385] width 105 height 11
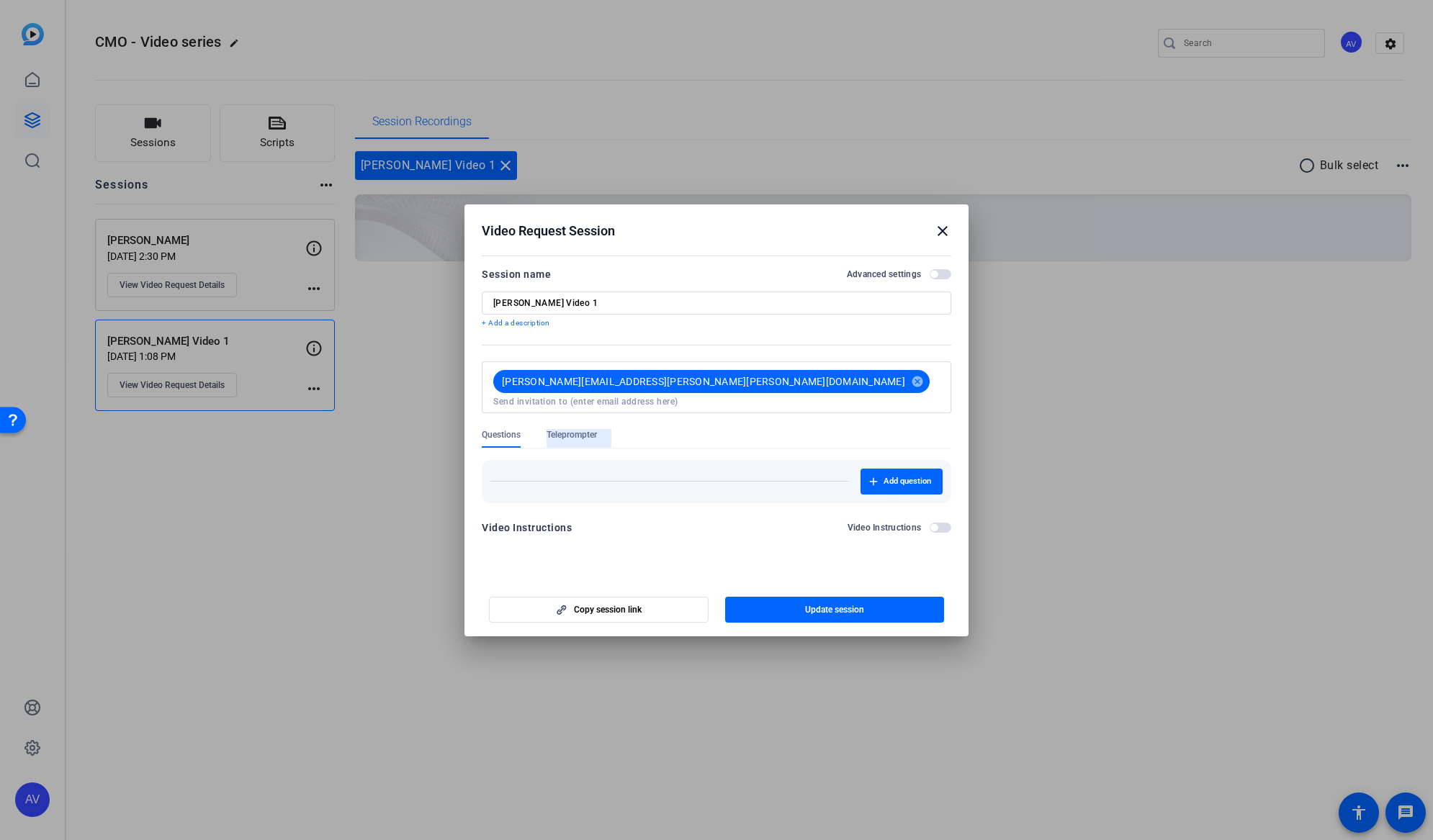
click at [575, 429] on span "Teleprompter" at bounding box center [571, 434] width 50 height 11
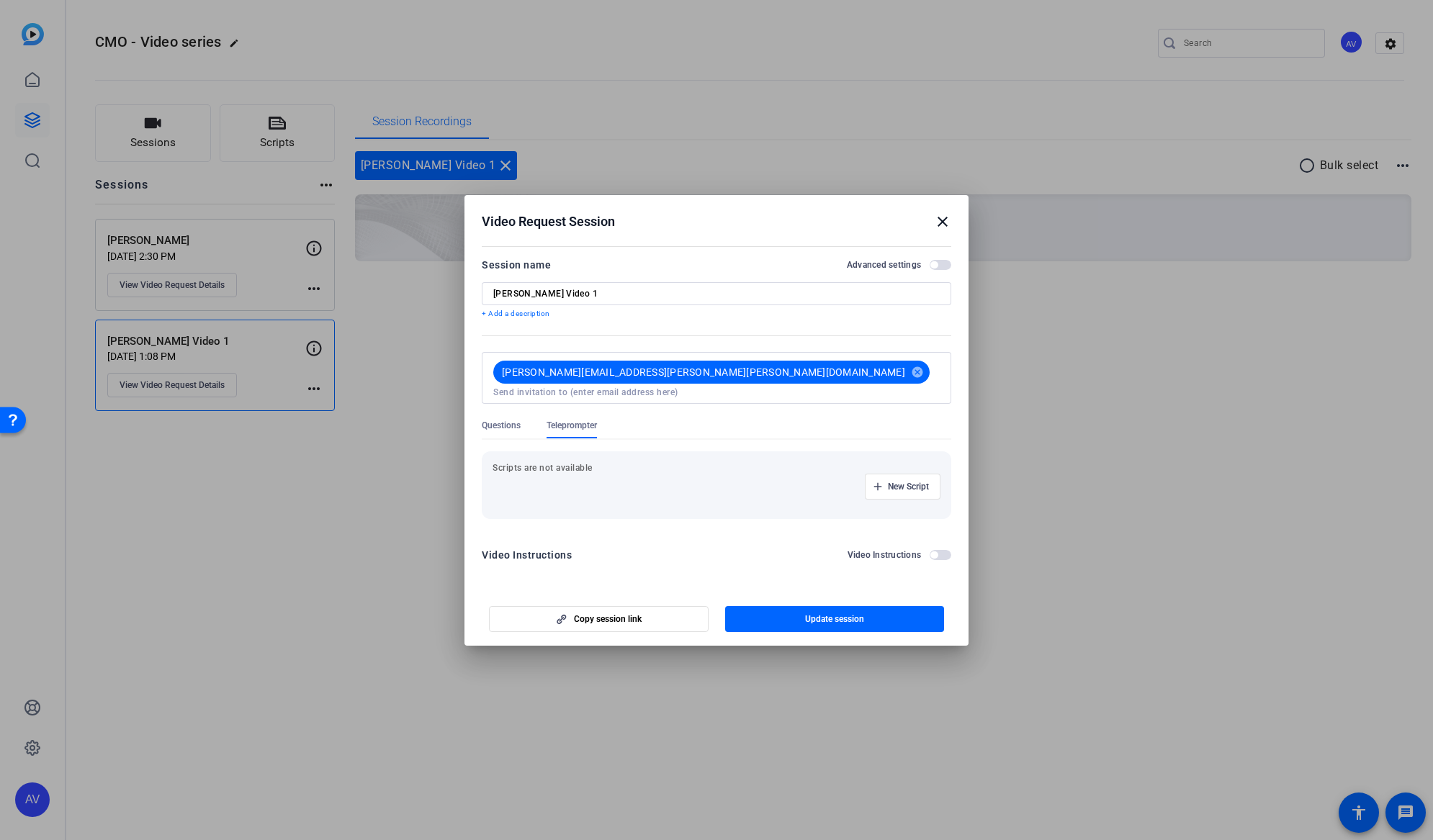
click at [508, 420] on span "Questions" at bounding box center [501, 426] width 39 height 11
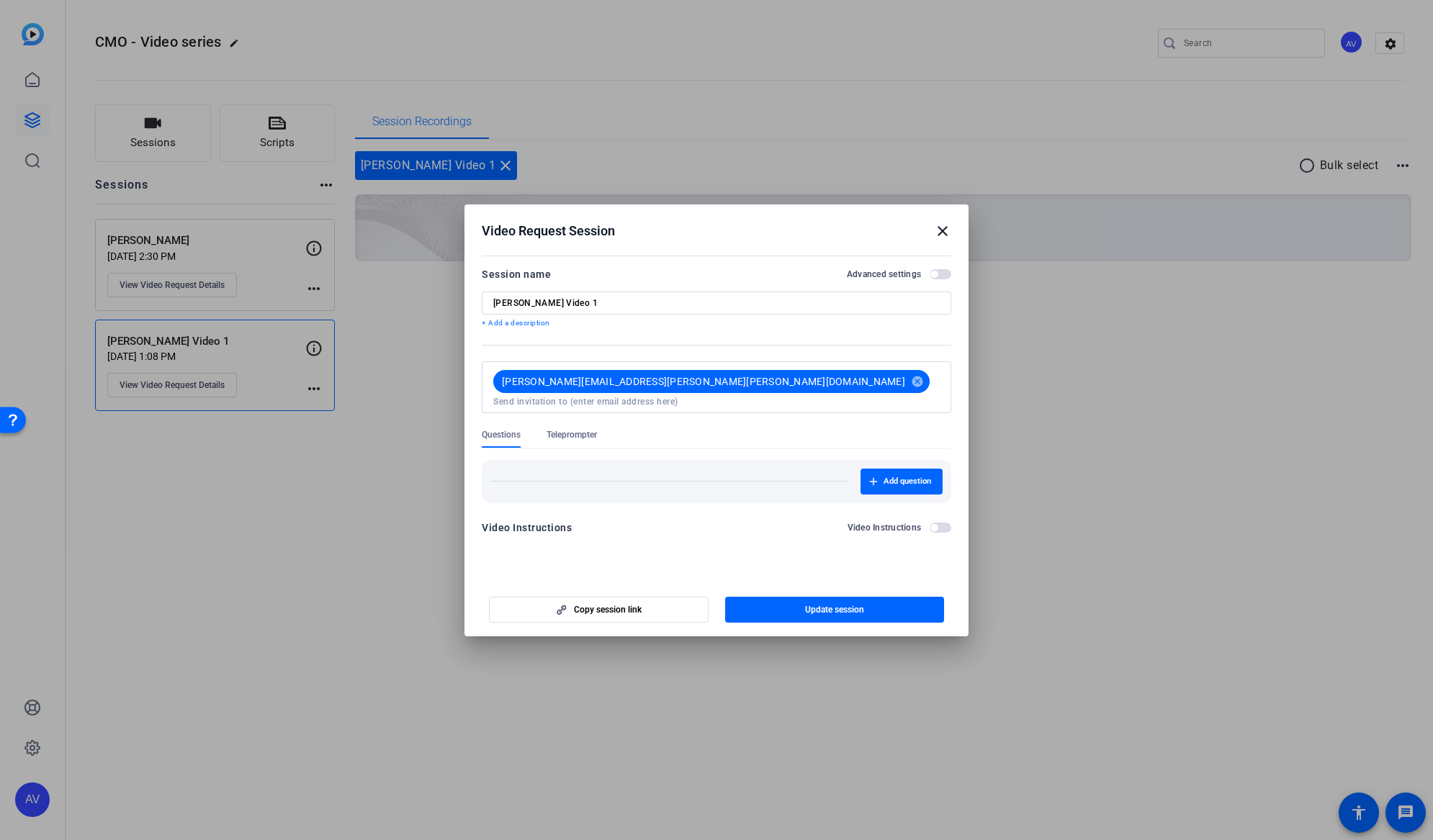
click at [947, 227] on mat-icon "close" at bounding box center [943, 231] width 18 height 18
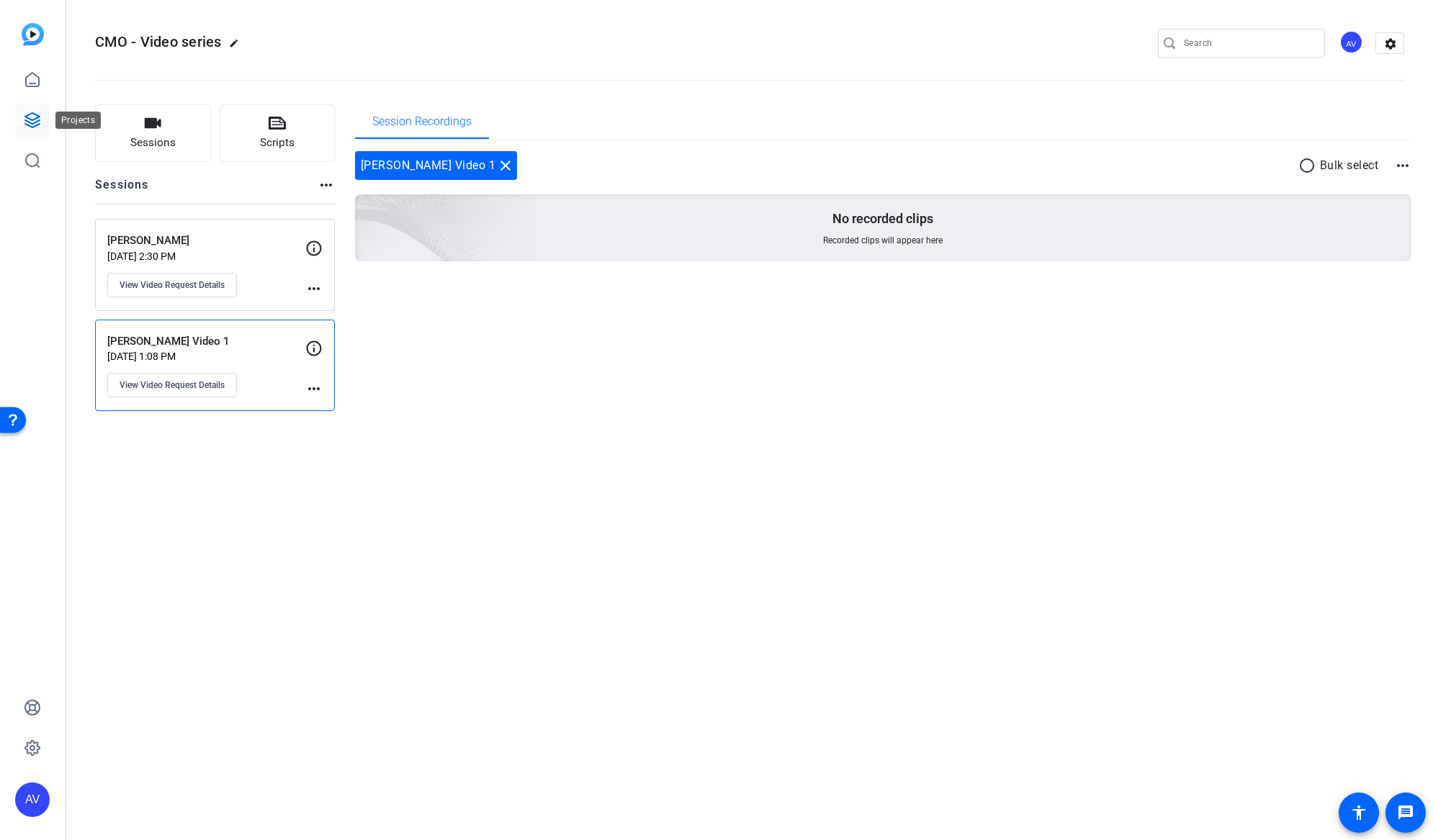
click at [29, 116] on icon at bounding box center [33, 120] width 18 height 18
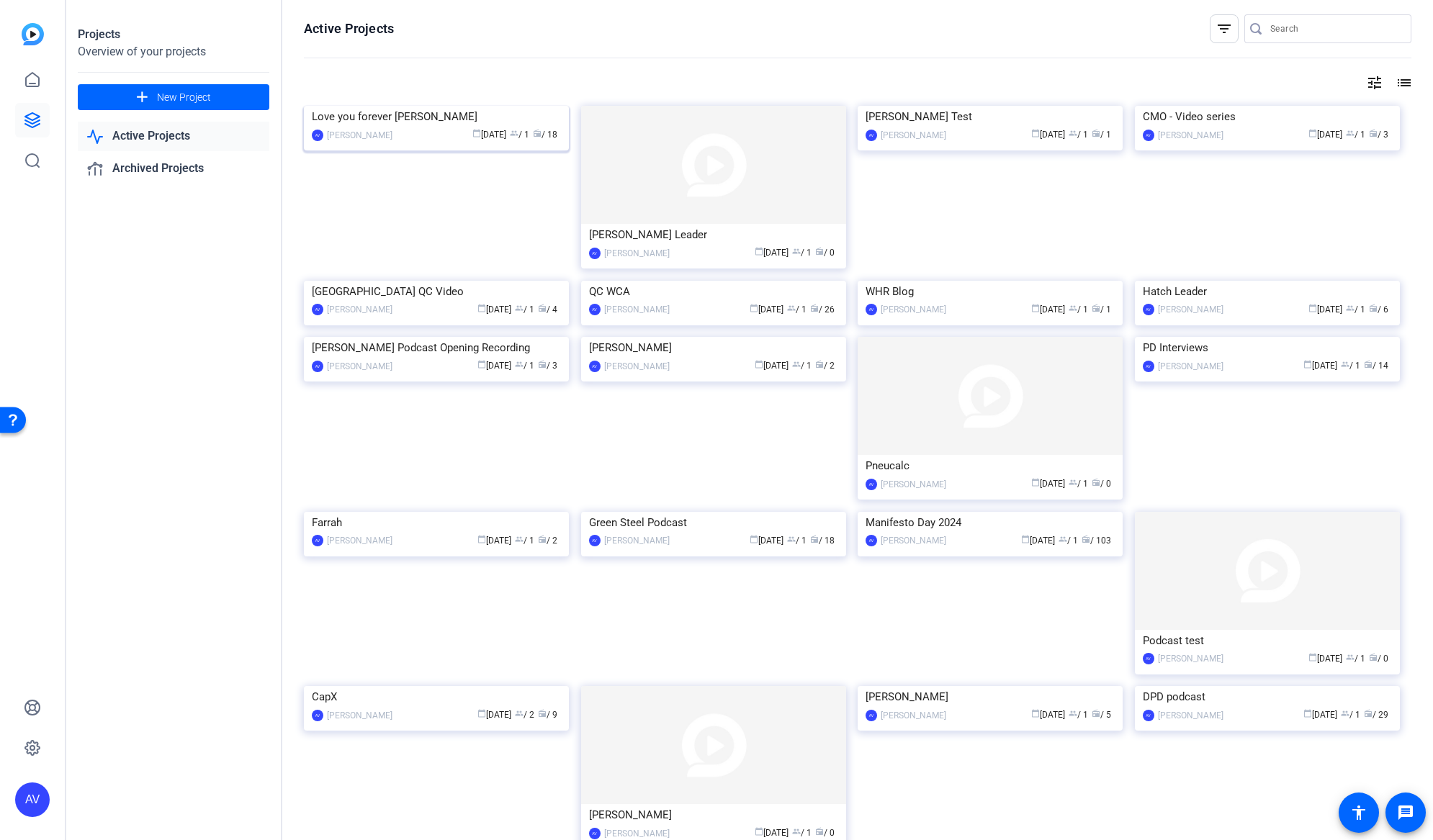
click at [442, 106] on img at bounding box center [436, 106] width 265 height 0
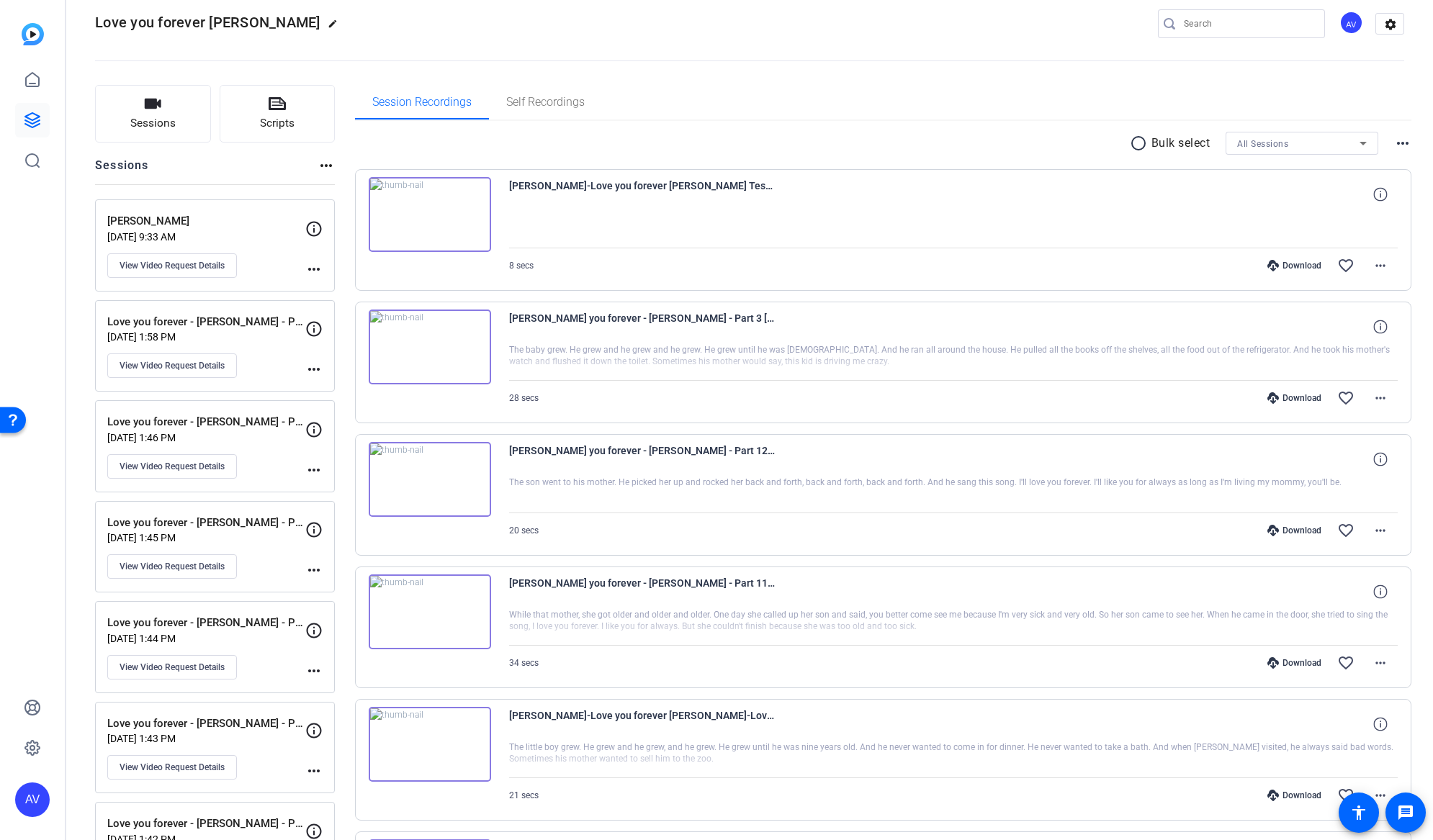
scroll to position [17, 0]
click at [41, 119] on link at bounding box center [32, 120] width 34 height 34
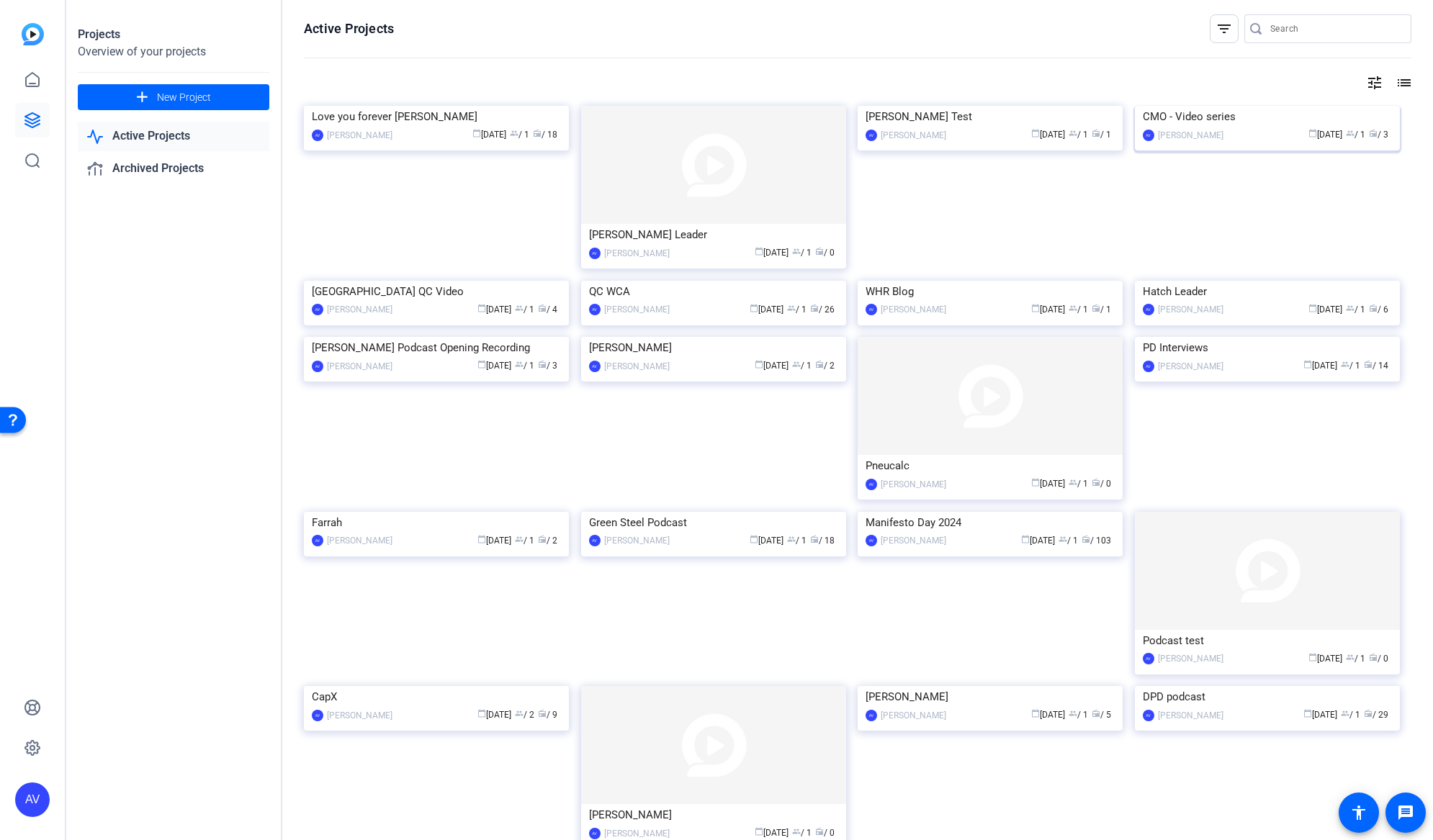
click at [1277, 128] on div "CMO - Video series" at bounding box center [1267, 116] width 249 height 22
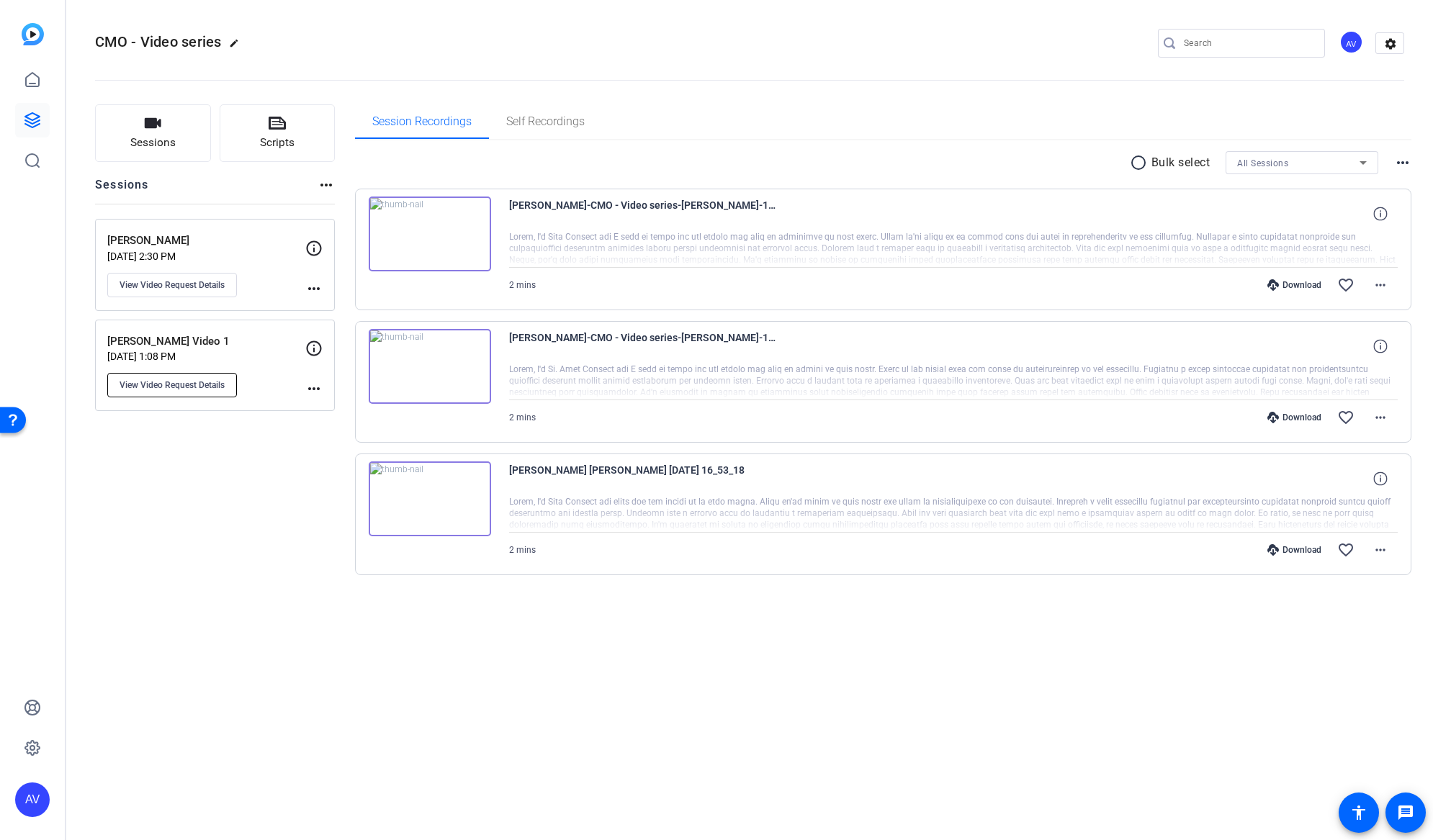
click at [177, 380] on span "View Video Request Details" at bounding box center [172, 385] width 105 height 11
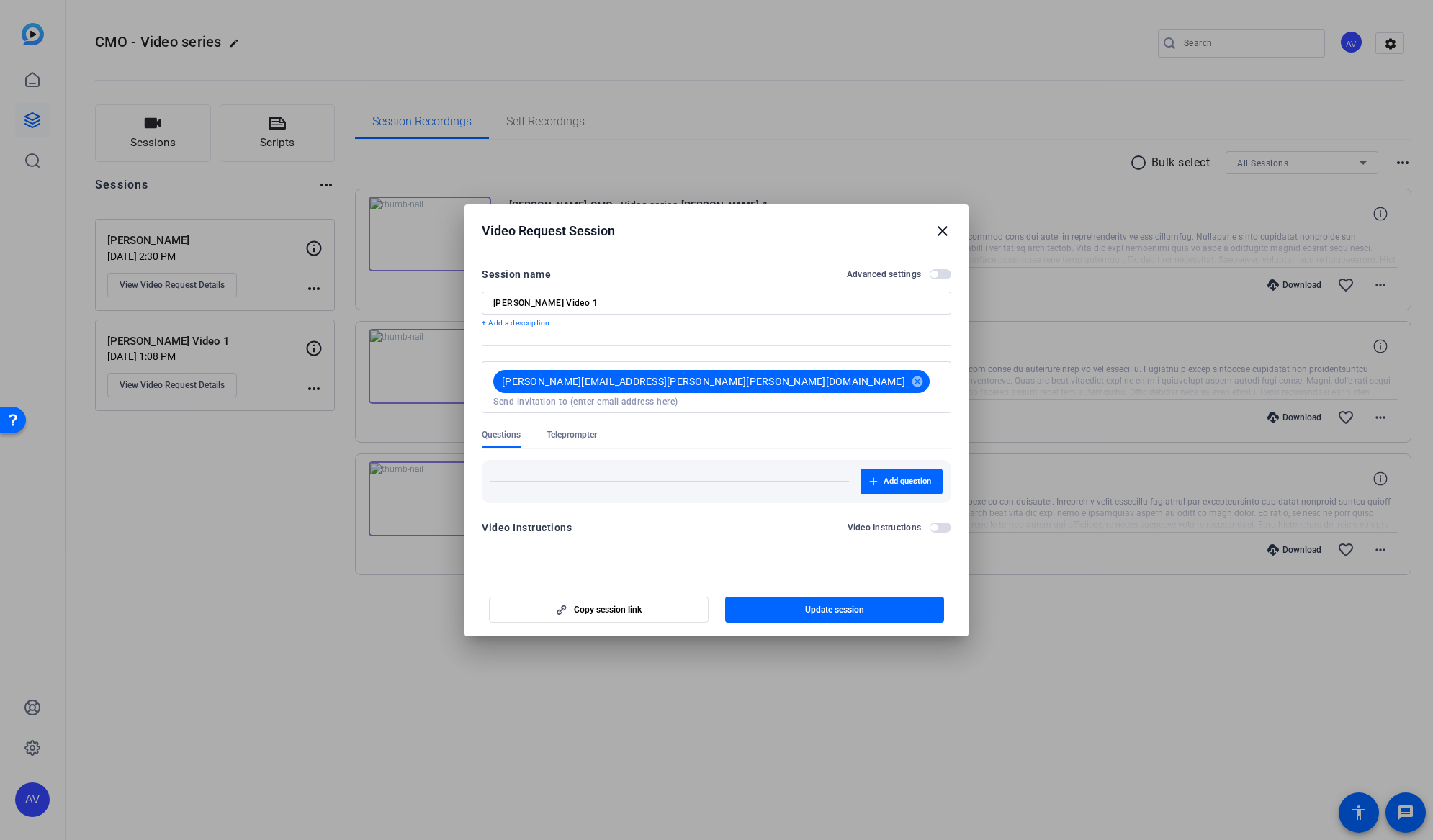
click at [591, 429] on span "Teleprompter" at bounding box center [571, 434] width 50 height 11
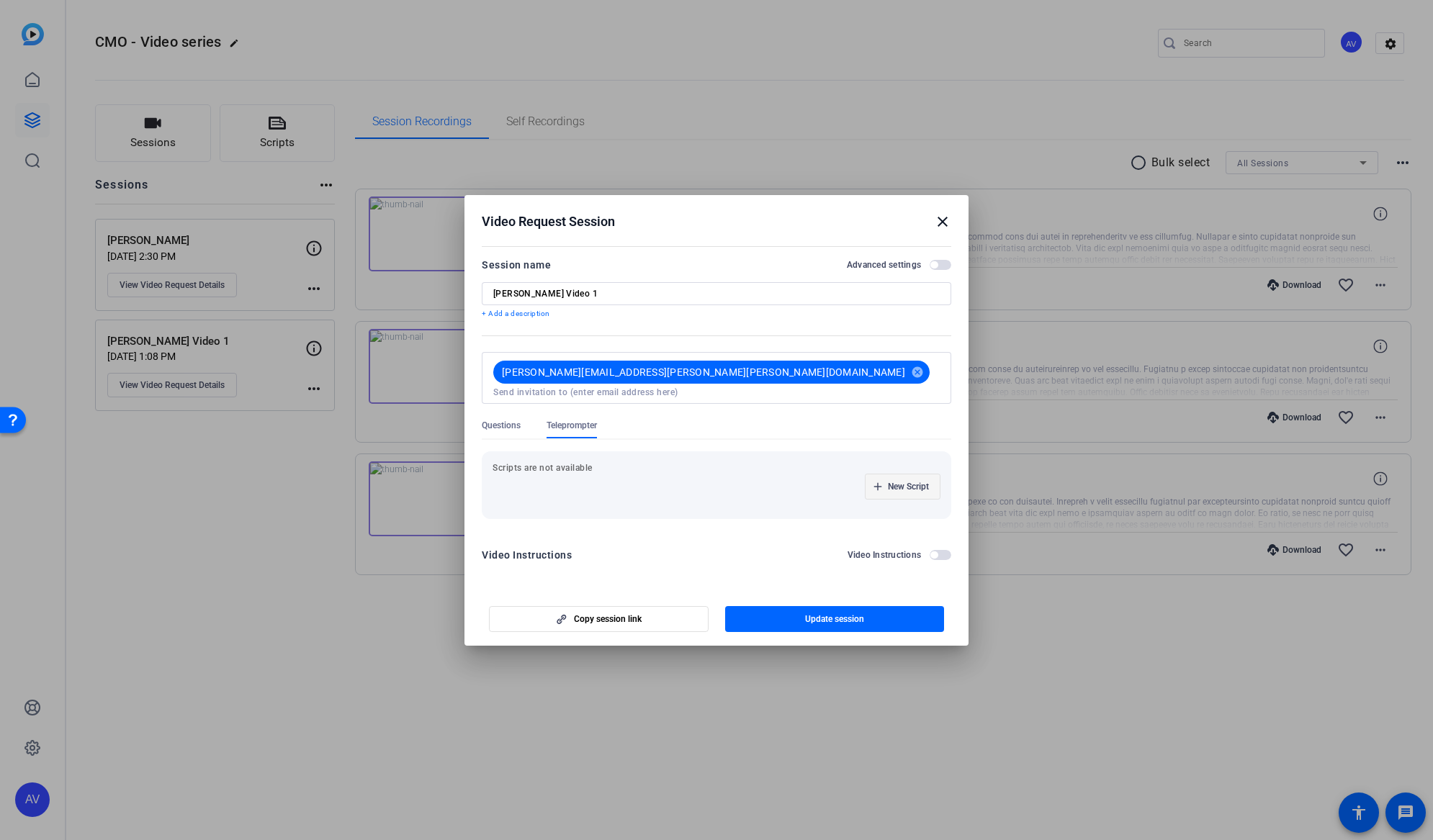
click at [899, 481] on span "New Script" at bounding box center [908, 487] width 41 height 11
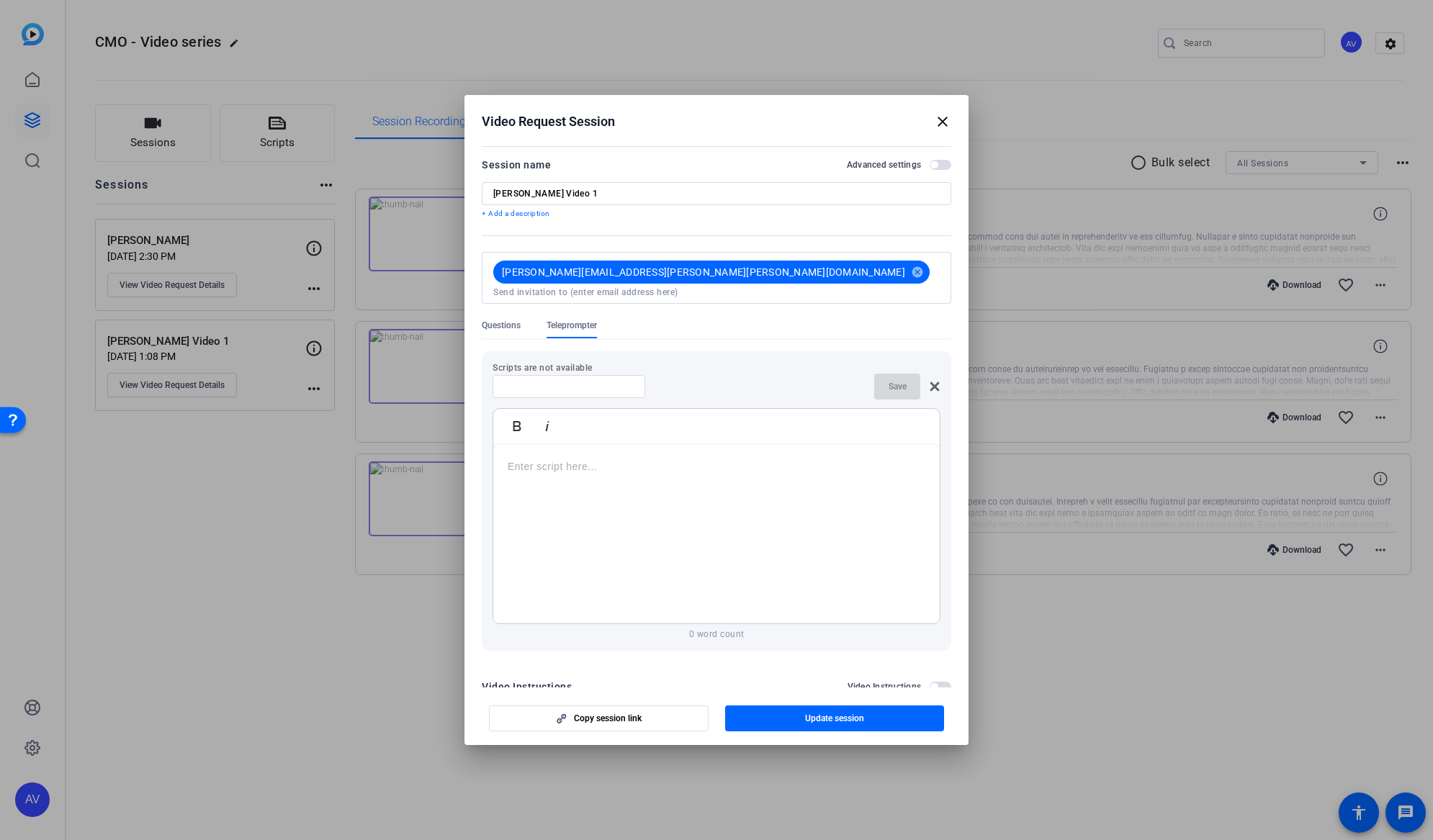
click at [512, 381] on input at bounding box center [568, 387] width 130 height 11
click at [544, 452] on div at bounding box center [716, 534] width 446 height 180
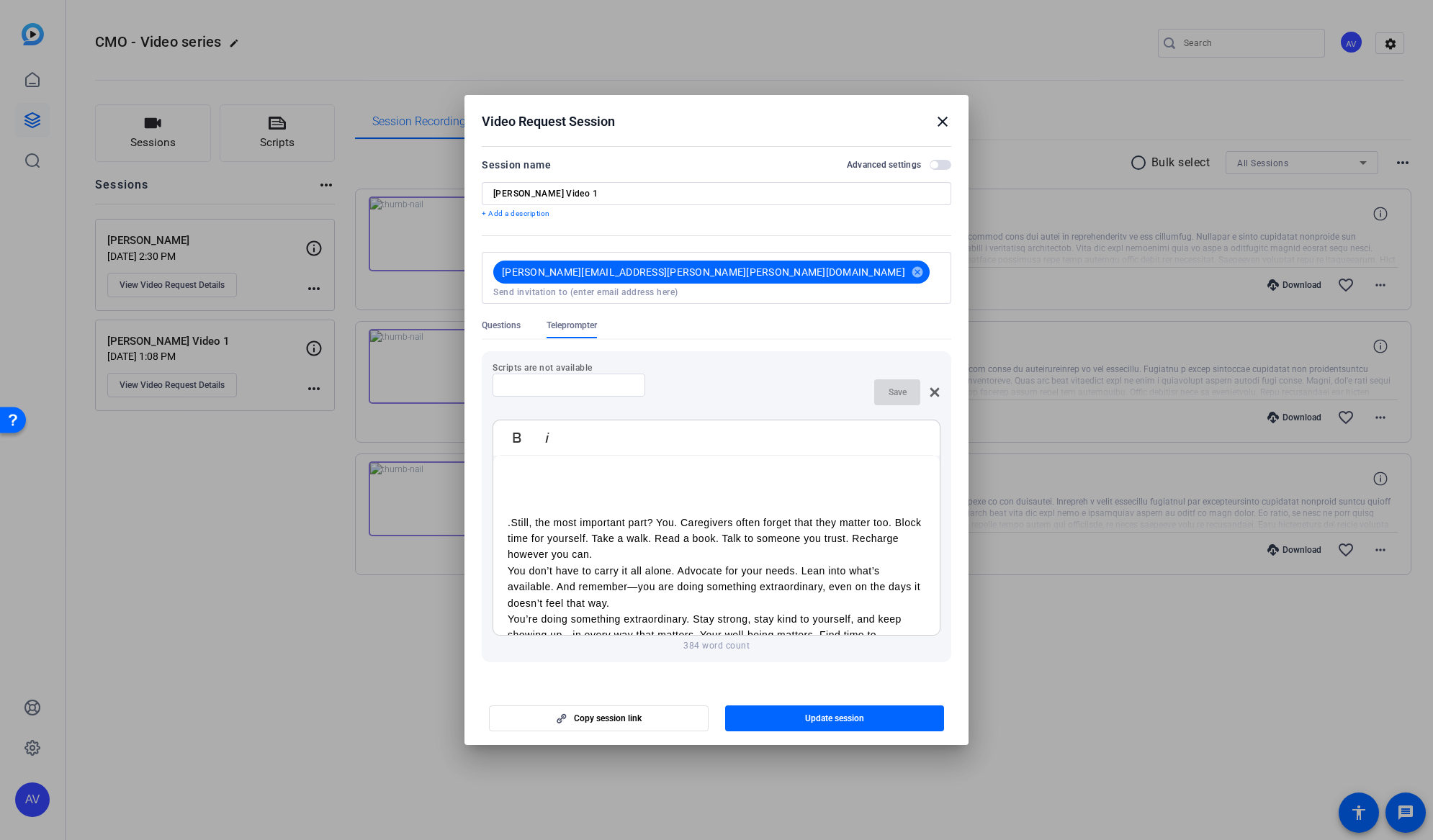
scroll to position [390, 0]
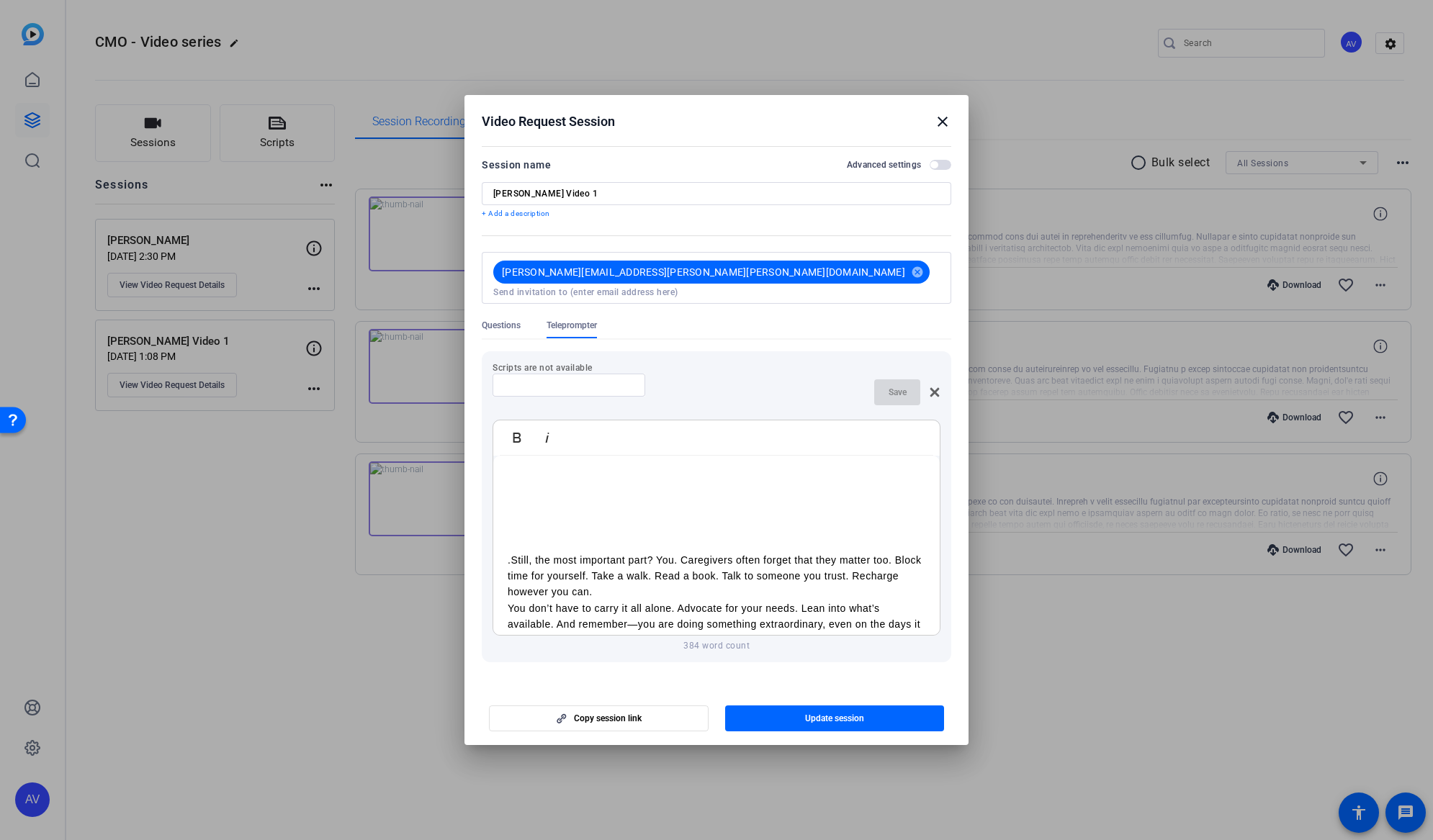
drag, startPoint x: 610, startPoint y: 465, endPoint x: 711, endPoint y: 554, distance: 134.6
click at [711, 554] on div "Supporting the Sandwich Generation Hi! My name is Danette Gordon. I am an Occup…" at bounding box center [716, 405] width 446 height 677
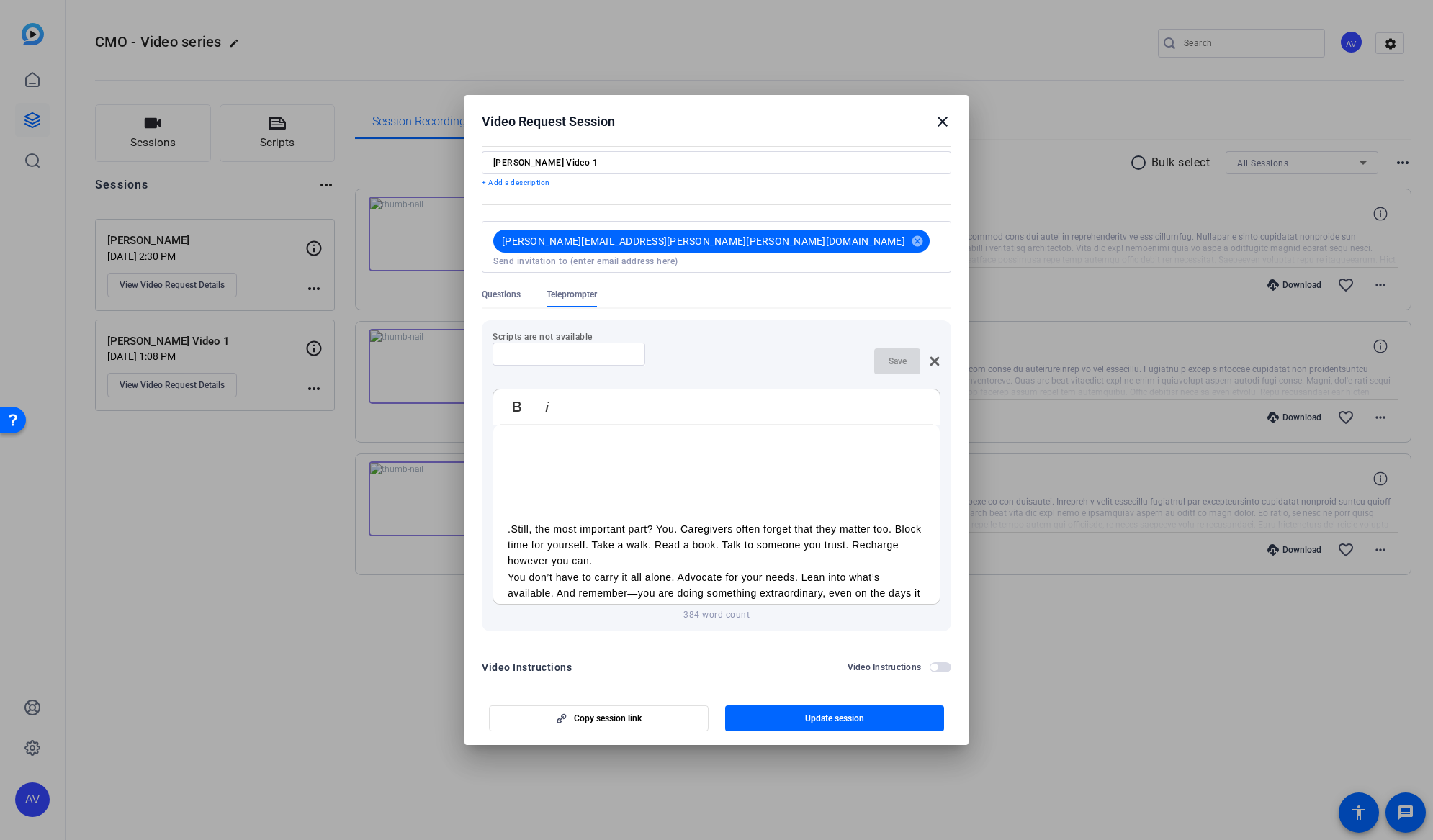
scroll to position [32, 0]
click at [520, 398] on icon "button" at bounding box center [517, 406] width 18 height 18
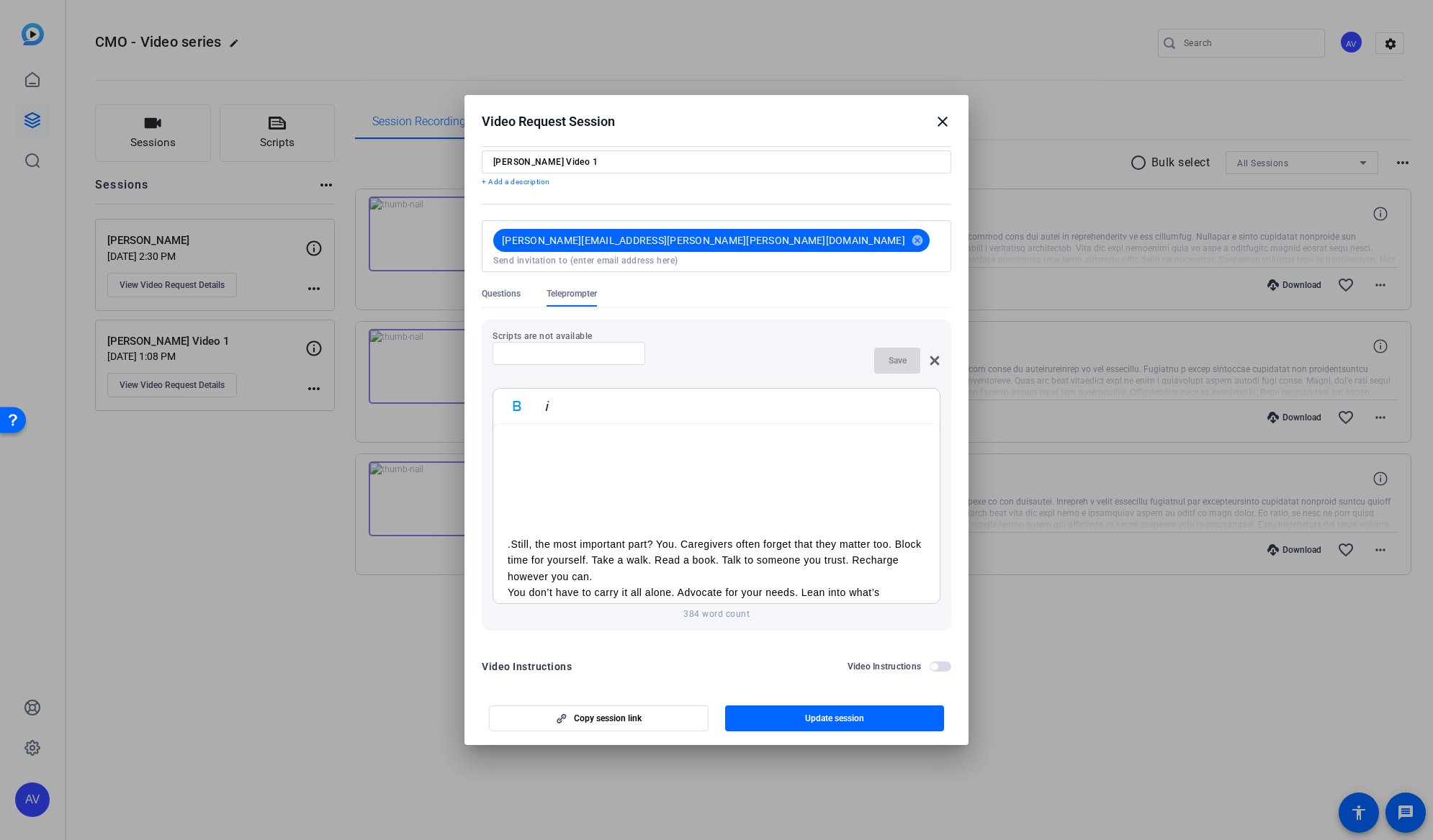
click at [534, 460] on ul "Create a family command center to keep everyone organized. Lean on your support…" at bounding box center [716, 438] width 418 height 177
click at [579, 462] on strong "Tech can be a quiet superhero. Use medication tracking apps, shared calendars, …" at bounding box center [716, 453] width 360 height 44
drag, startPoint x: 566, startPoint y: 457, endPoint x: 856, endPoint y: 541, distance: 301.9
click at [860, 542] on div "Supporting the Sandwich Generation Hi! My name is Danette Gordon. I am an Occup…" at bounding box center [716, 381] width 446 height 694
click at [523, 505] on ul "Create a family command center to keep everyone organized. Lean on your support…" at bounding box center [716, 438] width 418 height 177
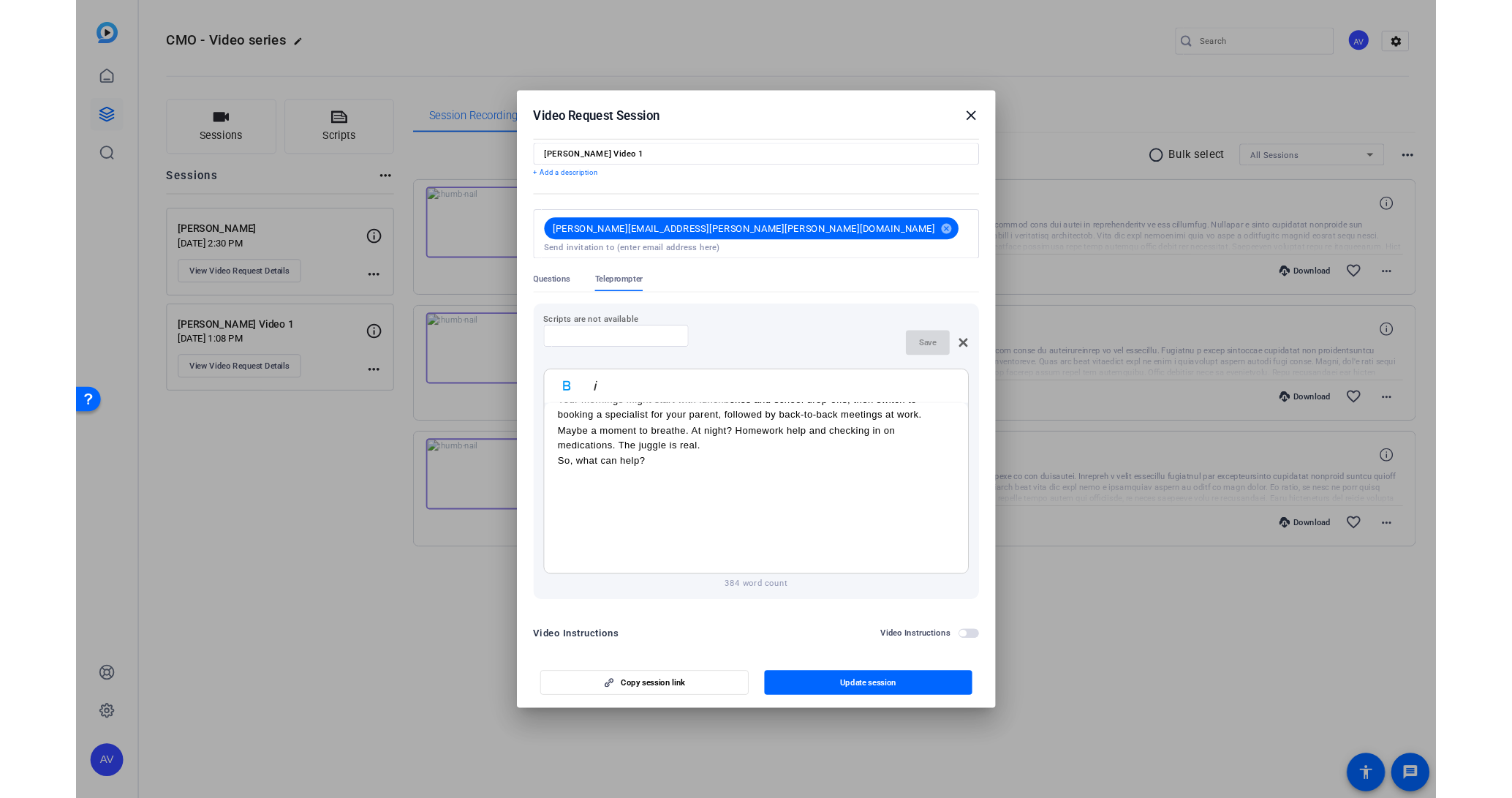
scroll to position [0, 0]
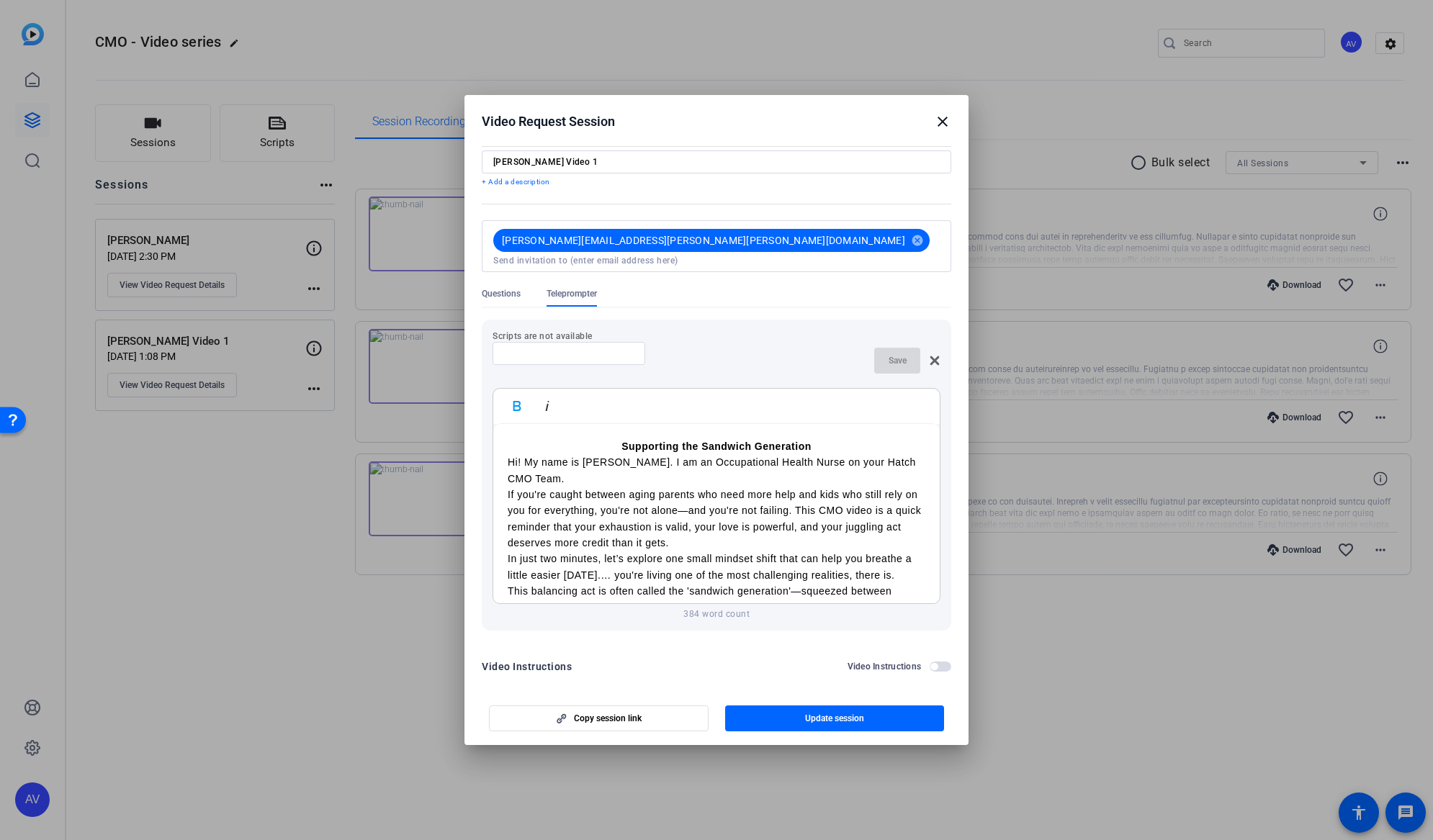
drag, startPoint x: 613, startPoint y: 576, endPoint x: 498, endPoint y: 351, distance: 252.7
click at [498, 351] on div "Scripts are not available Save Bold Italic Supporting the Sandwich Generation H…" at bounding box center [716, 475] width 469 height 311
click at [947, 119] on mat-icon "close" at bounding box center [943, 122] width 18 height 18
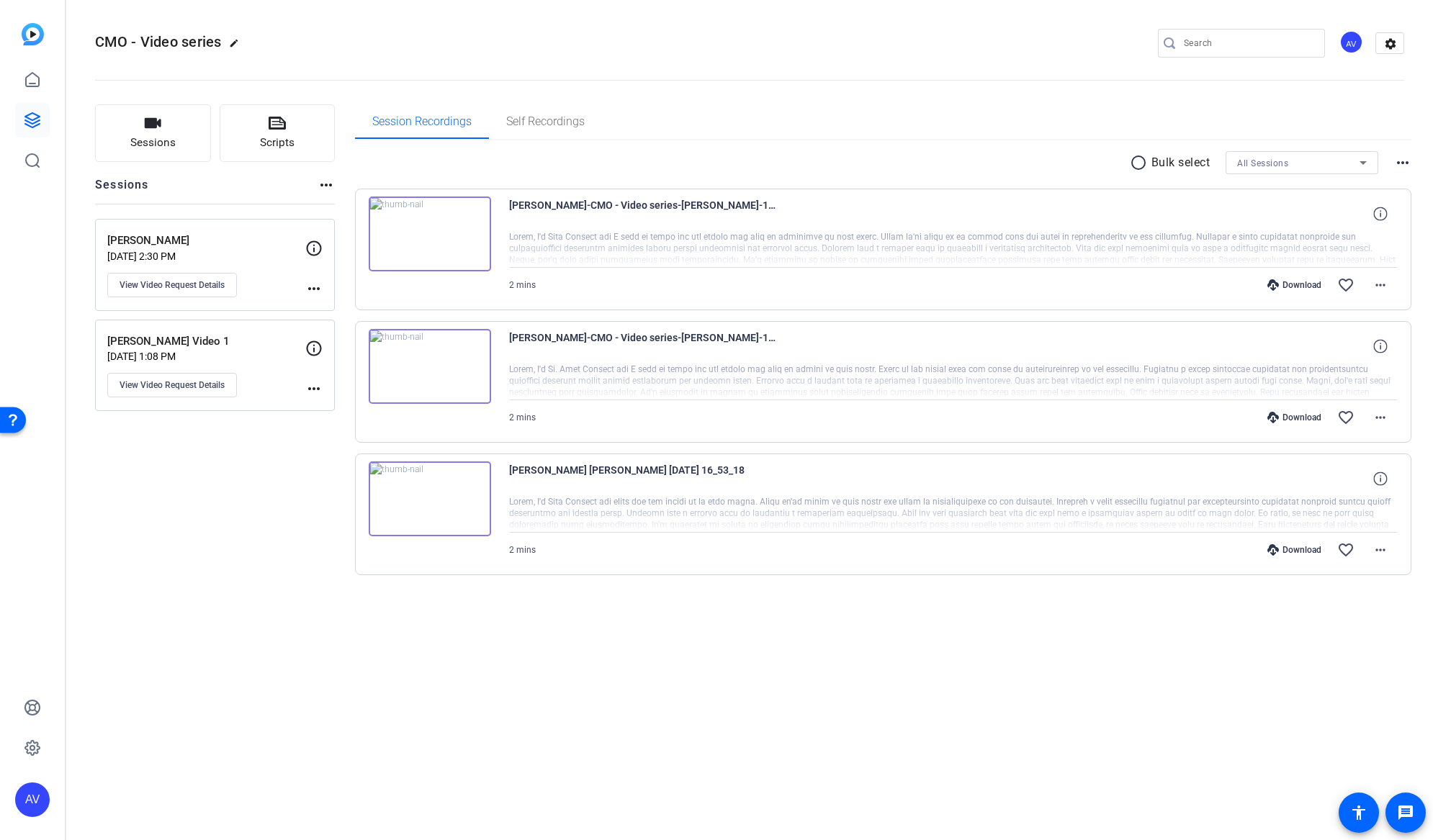
drag, startPoint x: 795, startPoint y: 52, endPoint x: 434, endPoint y: 29, distance: 361.7
click at [794, 52] on div "CMO - Video series edit AV settings" at bounding box center [749, 43] width 1309 height 22
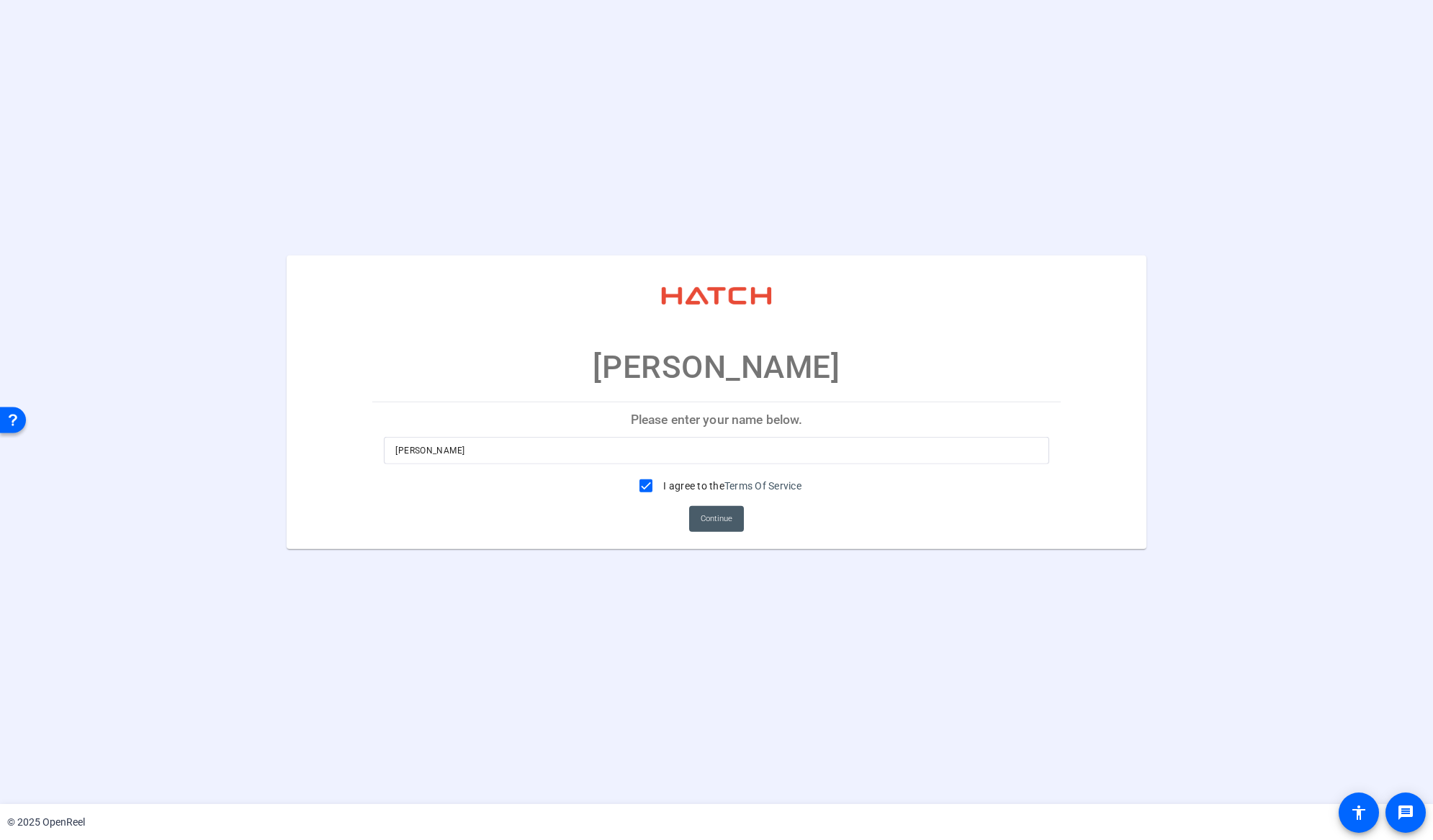
click at [714, 519] on span "Continue" at bounding box center [716, 519] width 32 height 22
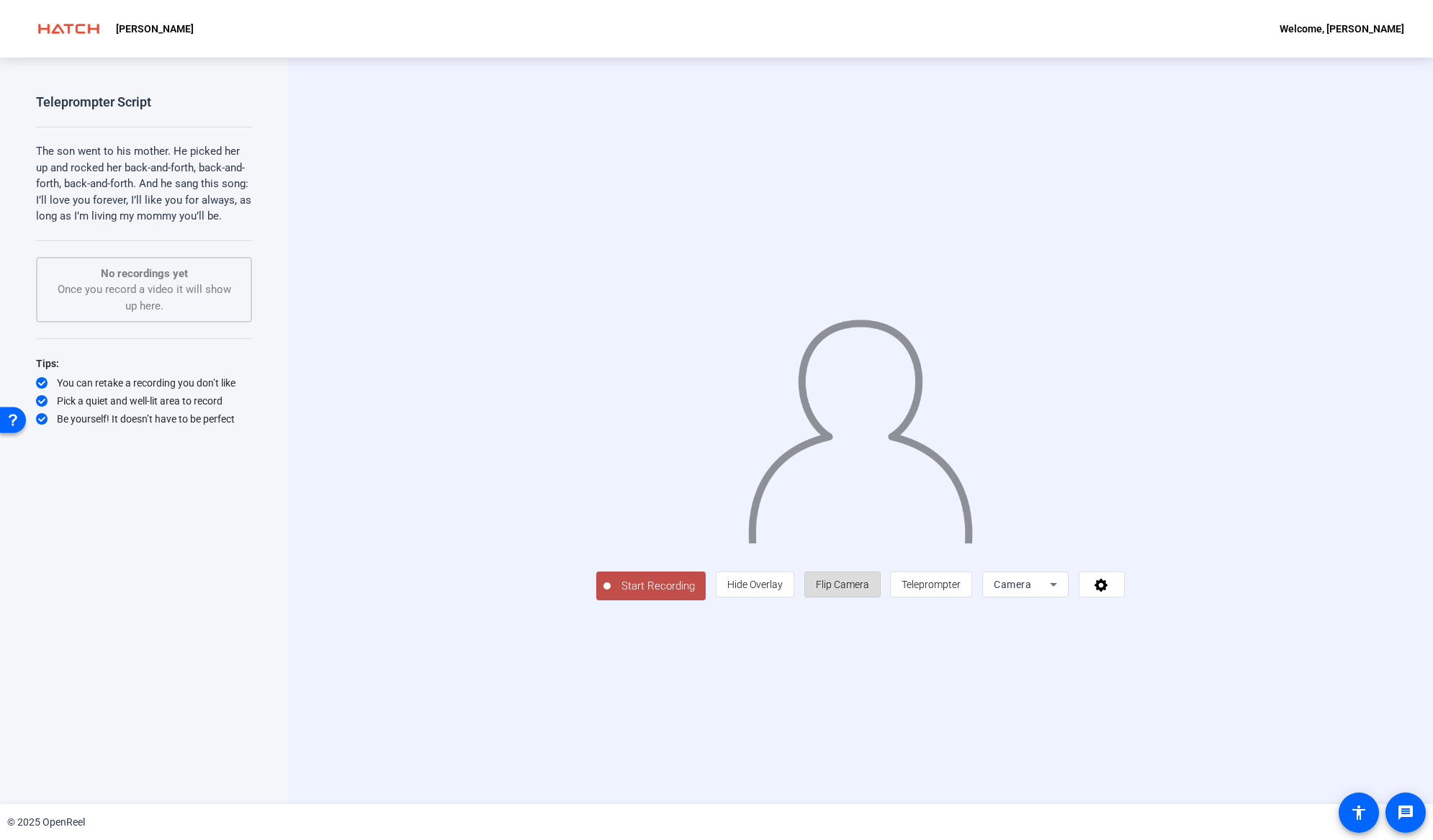
click at [870, 591] on span "Flip Camera" at bounding box center [842, 584] width 53 height 11
click at [960, 591] on span "Teleprompter" at bounding box center [931, 584] width 59 height 11
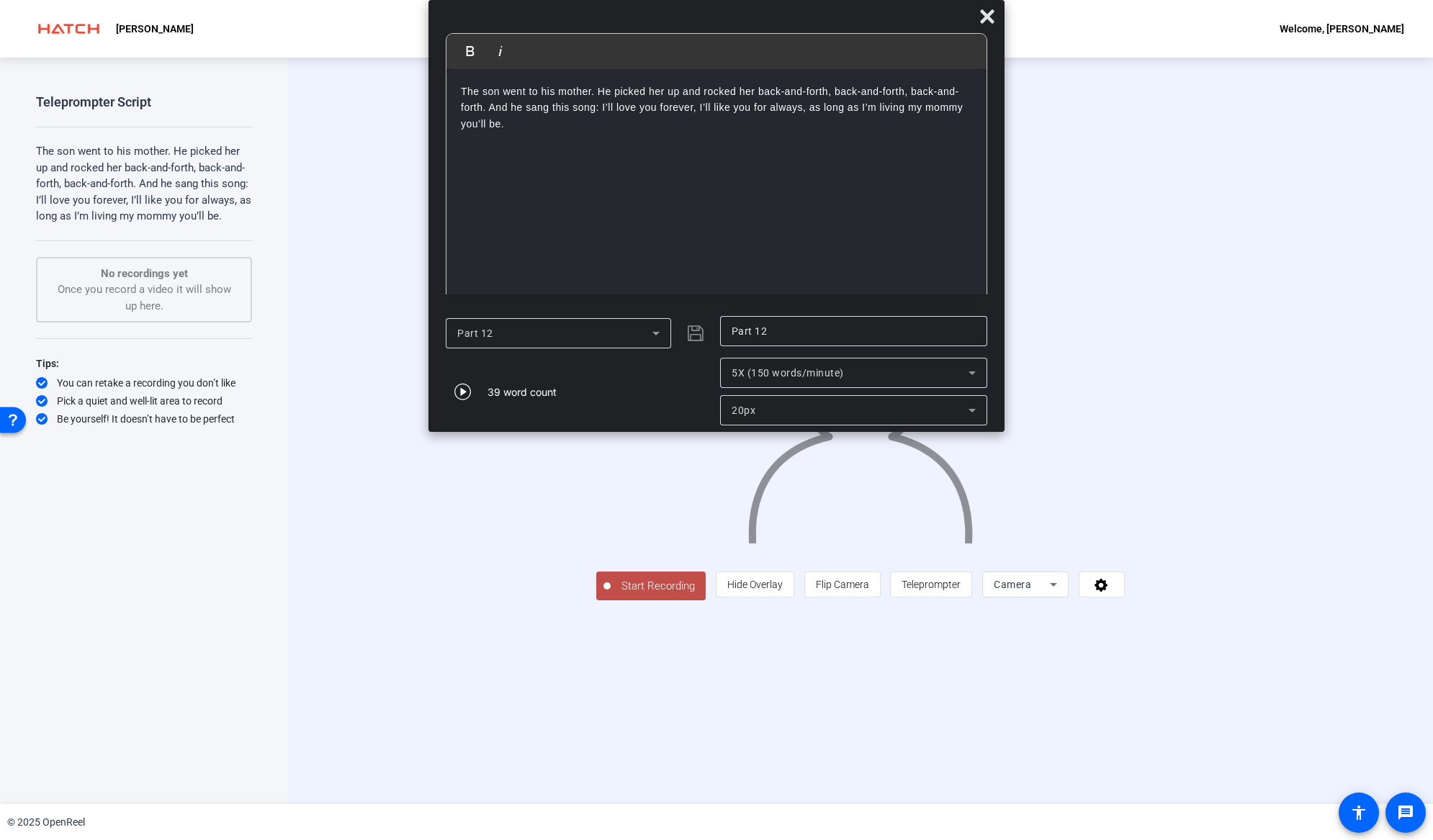
click at [610, 595] on span "Start Recording" at bounding box center [658, 586] width 95 height 17
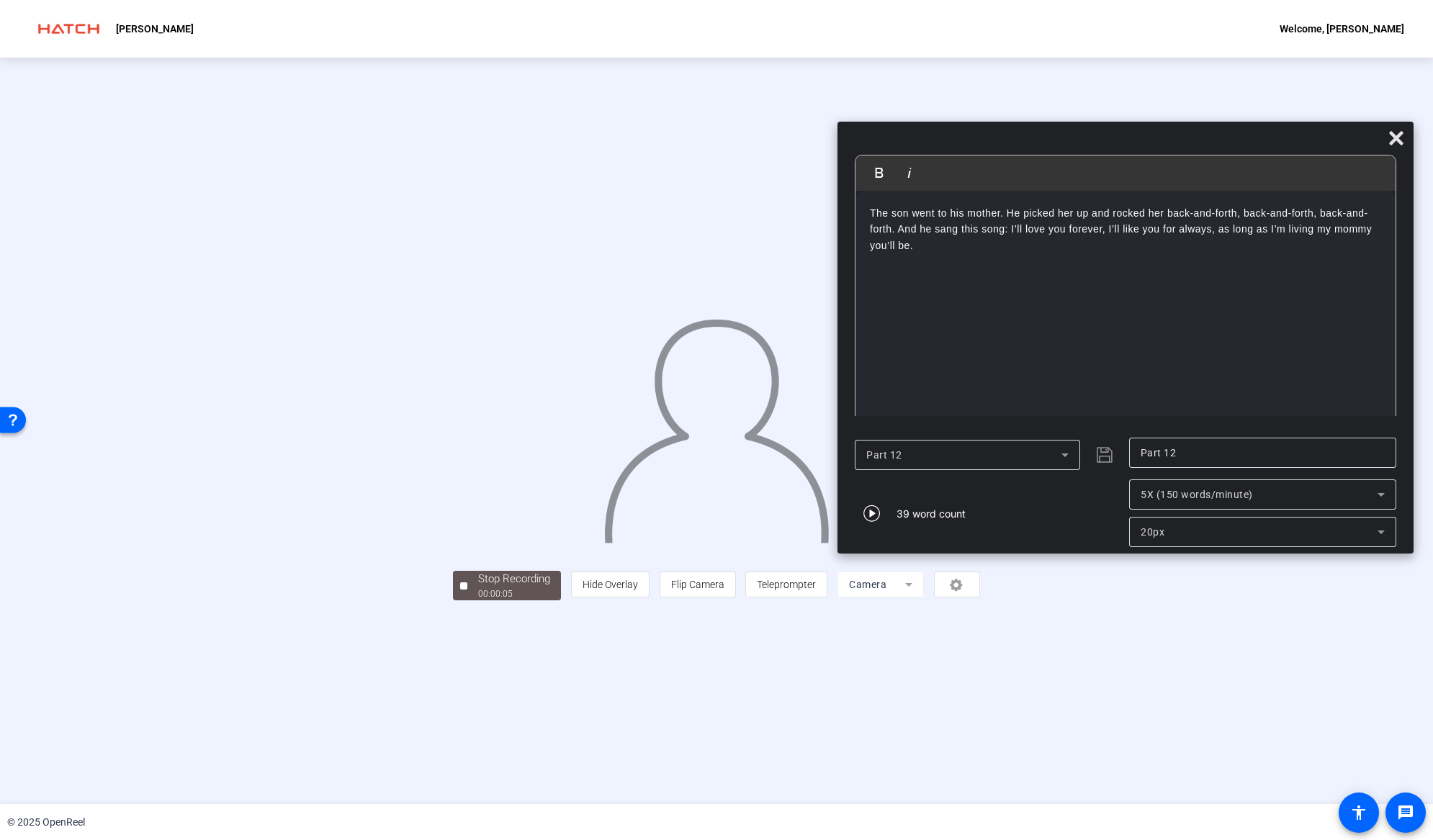
drag, startPoint x: 779, startPoint y: 17, endPoint x: 1188, endPoint y: 138, distance: 426.5
click at [1188, 138] on div at bounding box center [1125, 142] width 576 height 26
click at [478, 601] on div "00:00:06" at bounding box center [514, 594] width 72 height 13
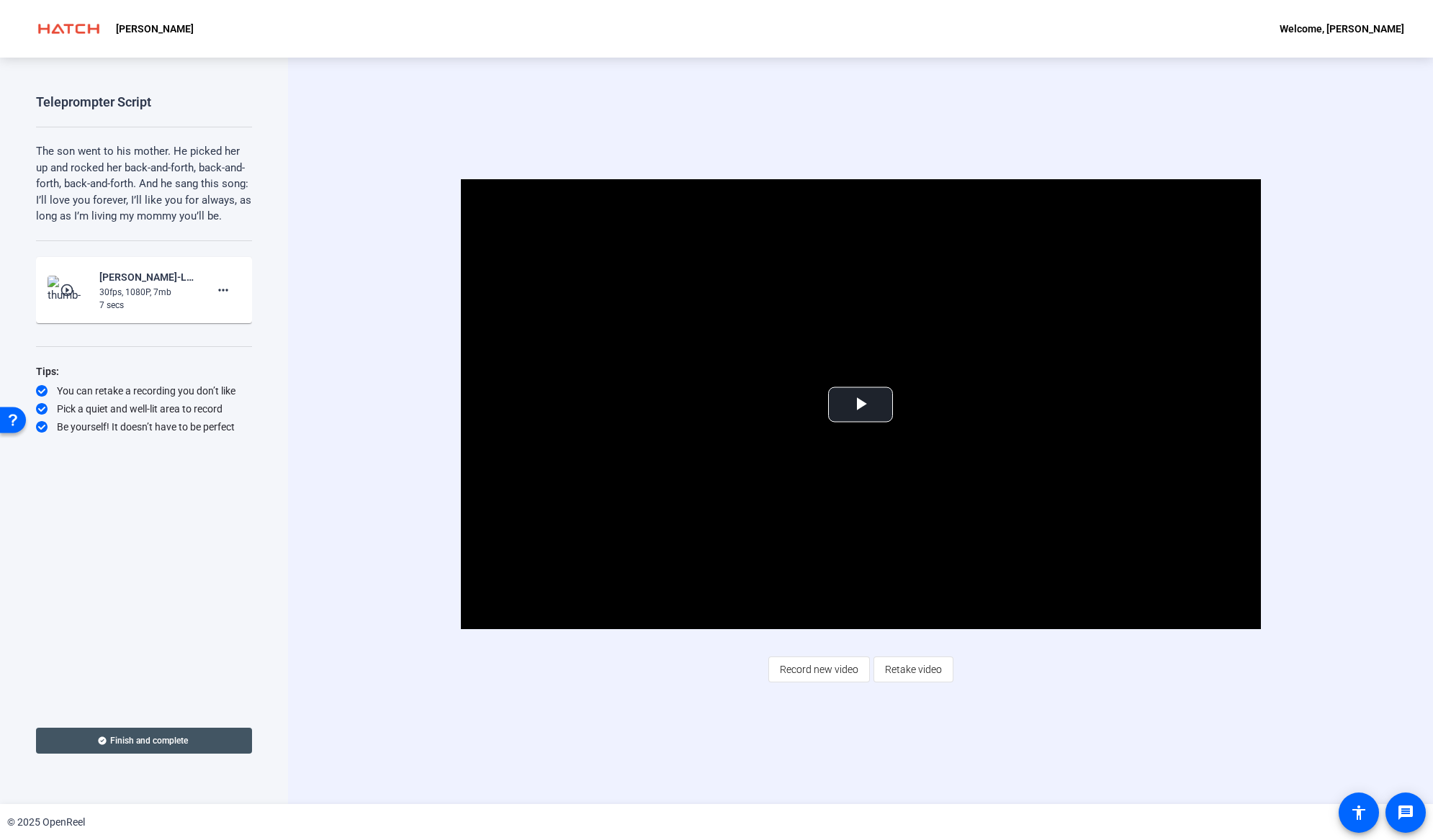
click at [903, 669] on span "Retake video" at bounding box center [913, 669] width 57 height 27
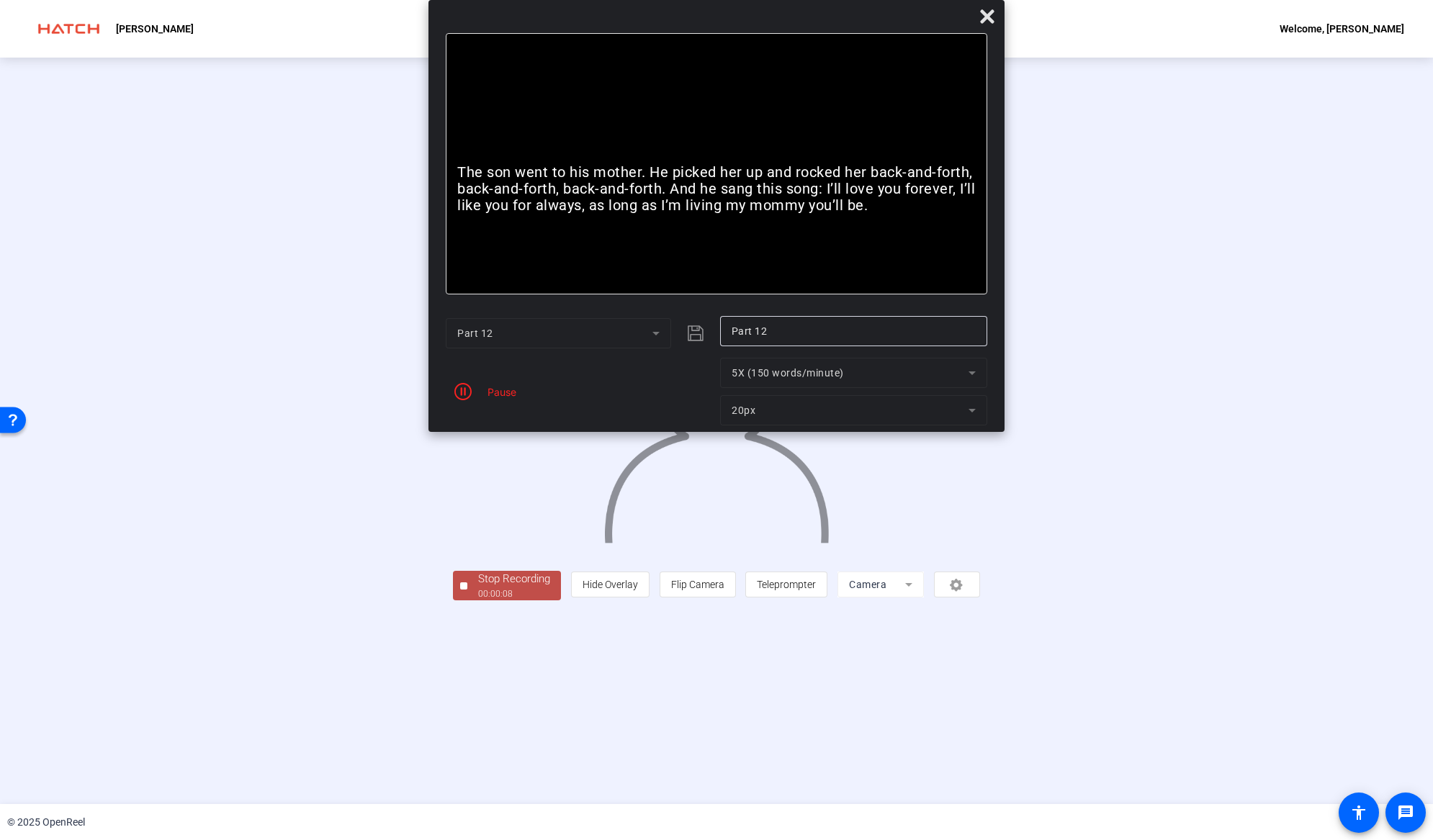
click at [478, 587] on div "Stop Recording" at bounding box center [514, 579] width 72 height 17
